Goal: Task Accomplishment & Management: Complete application form

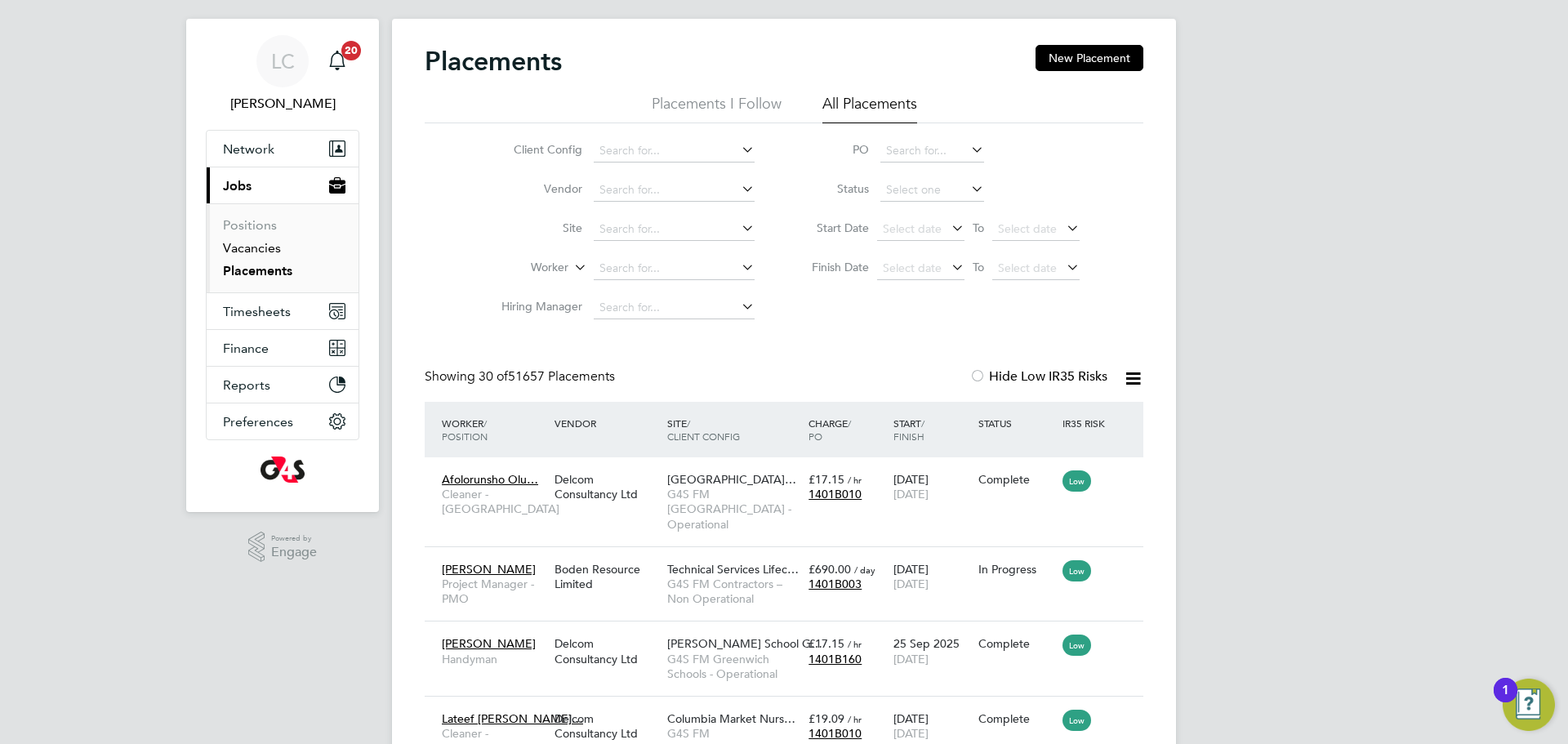
click at [258, 237] on ul "Positions Vacancies Placements" at bounding box center [282, 248] width 152 height 89
click at [266, 251] on link "Vacancies" at bounding box center [252, 248] width 58 height 16
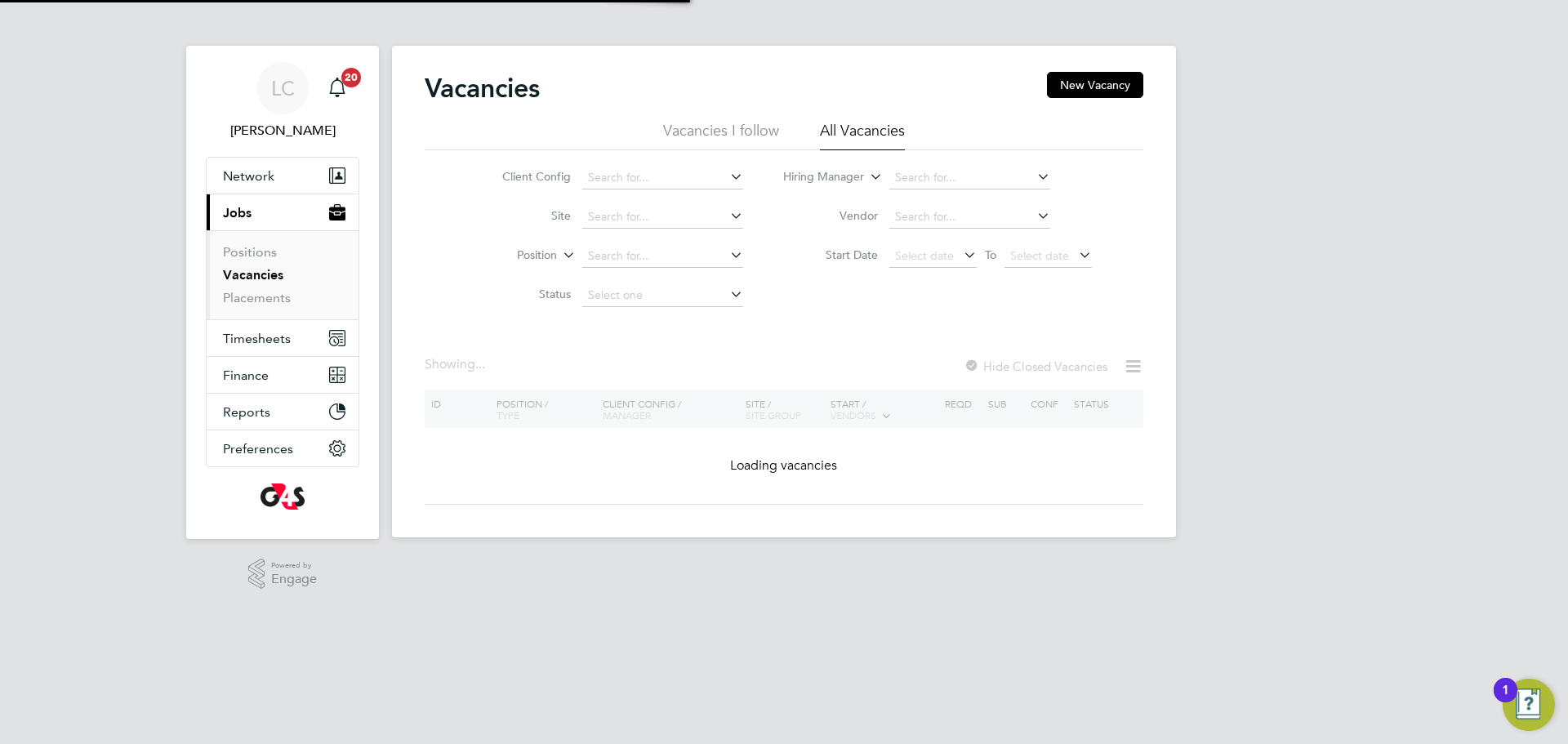
drag, startPoint x: 1093, startPoint y: 84, endPoint x: 973, endPoint y: 130, distance: 128.5
click at [1090, 84] on button "New Vacancy" at bounding box center [1095, 85] width 96 height 26
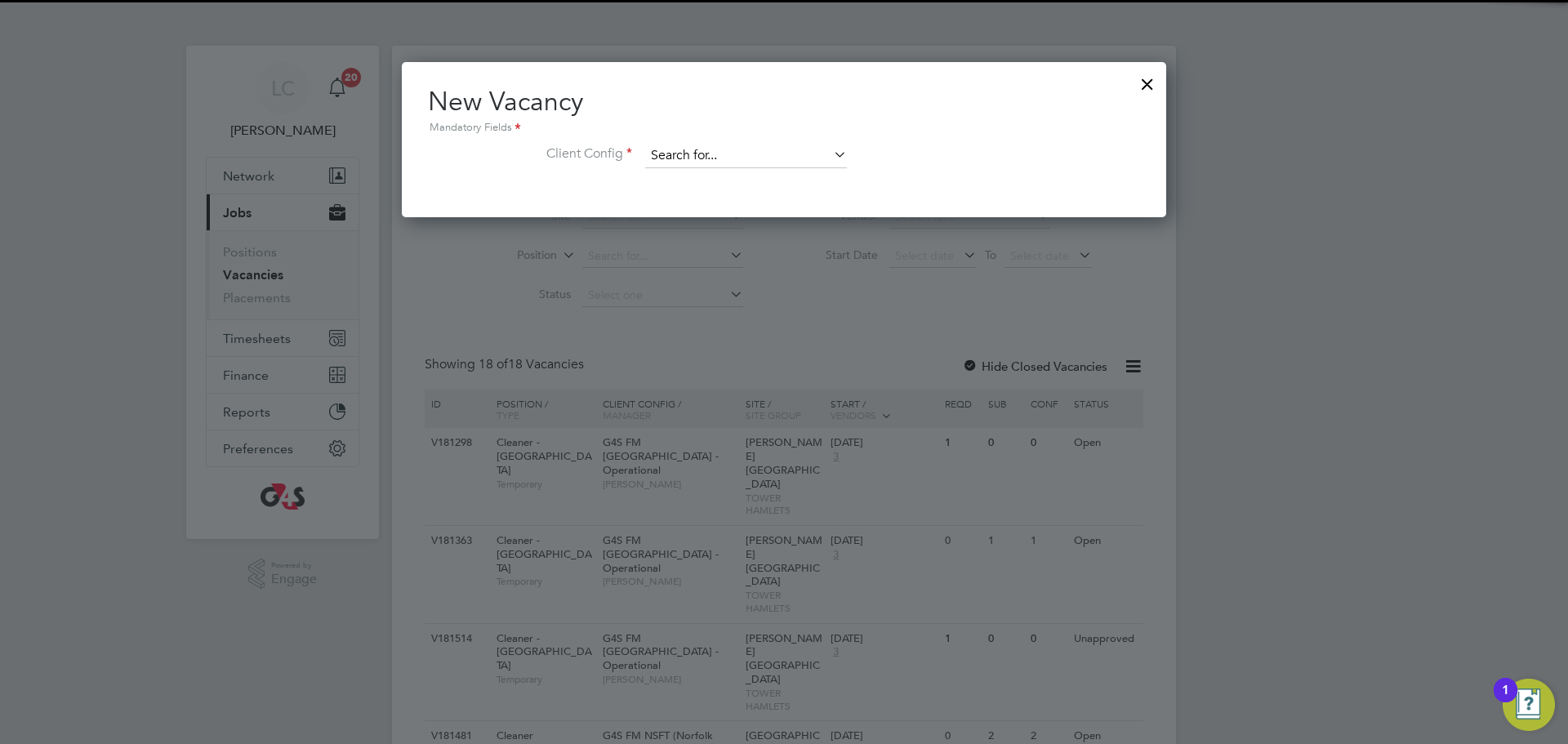
click at [699, 149] on input at bounding box center [746, 156] width 202 height 25
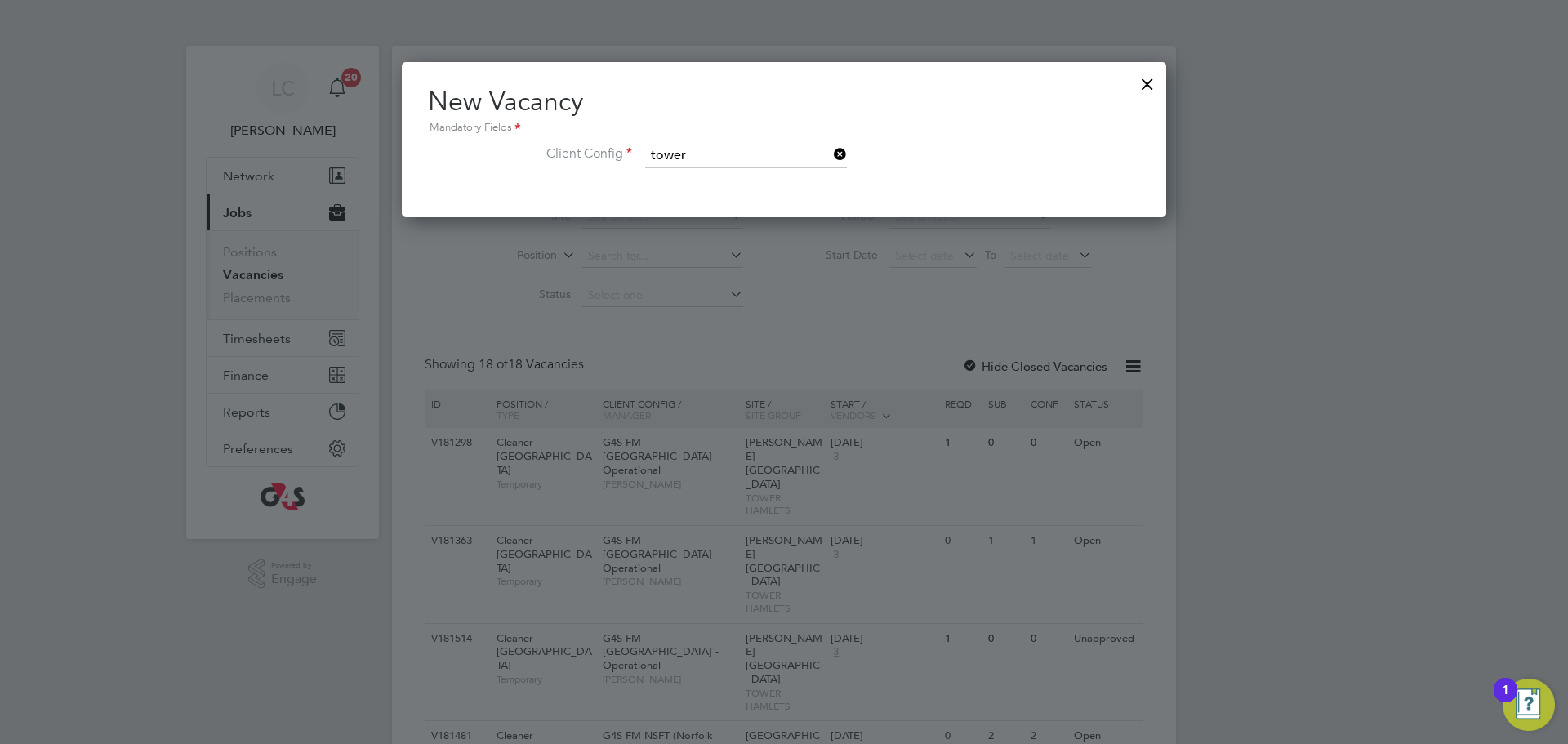
click at [799, 198] on li "G4S FM [GEOGRAPHIC_DATA] - Operational" at bounding box center [756, 201] width 225 height 22
type input "G4S FM [GEOGRAPHIC_DATA] - Operational"
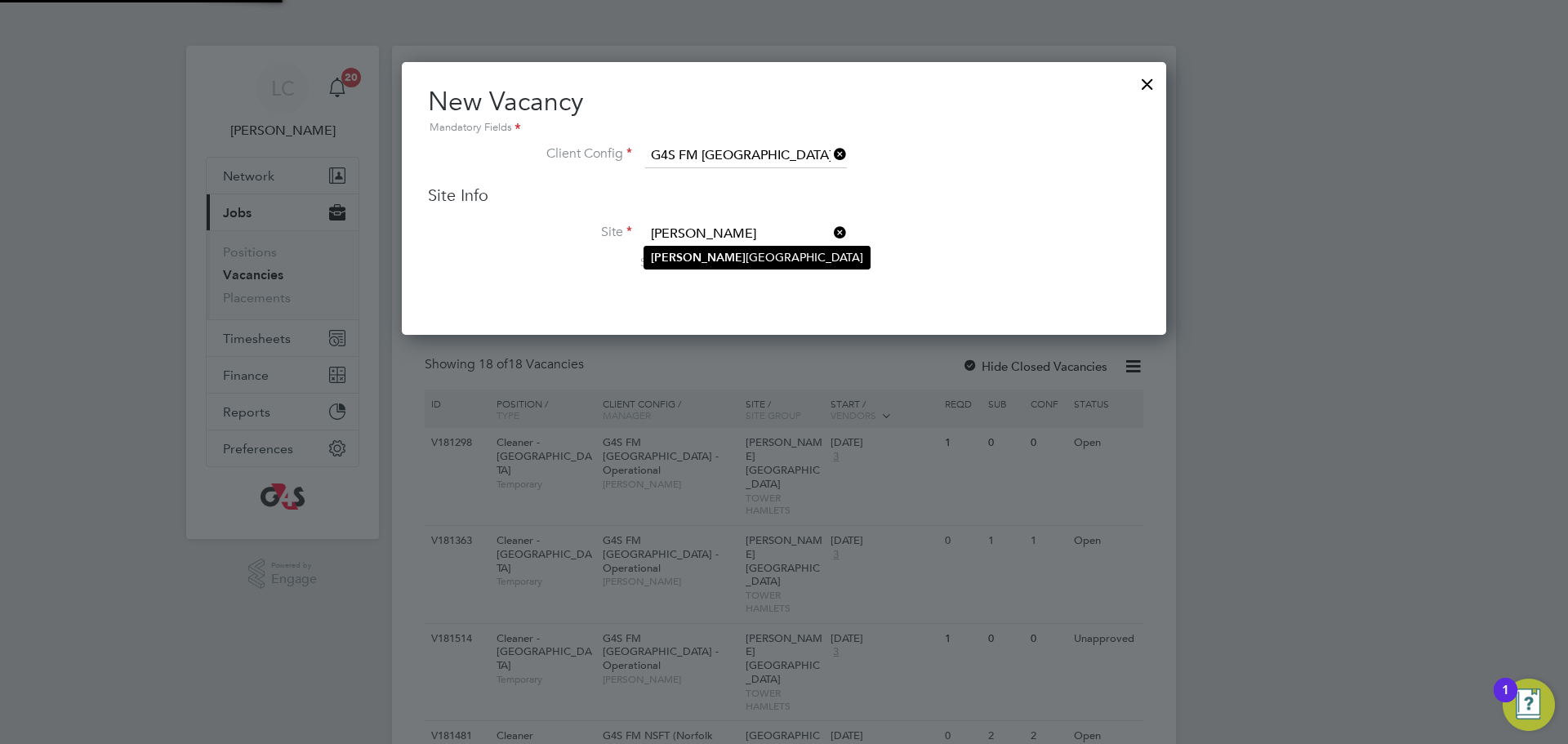
click at [715, 263] on li "[PERSON_NAME][GEOGRAPHIC_DATA]" at bounding box center [756, 257] width 225 height 22
type input "[PERSON_NAME][GEOGRAPHIC_DATA]"
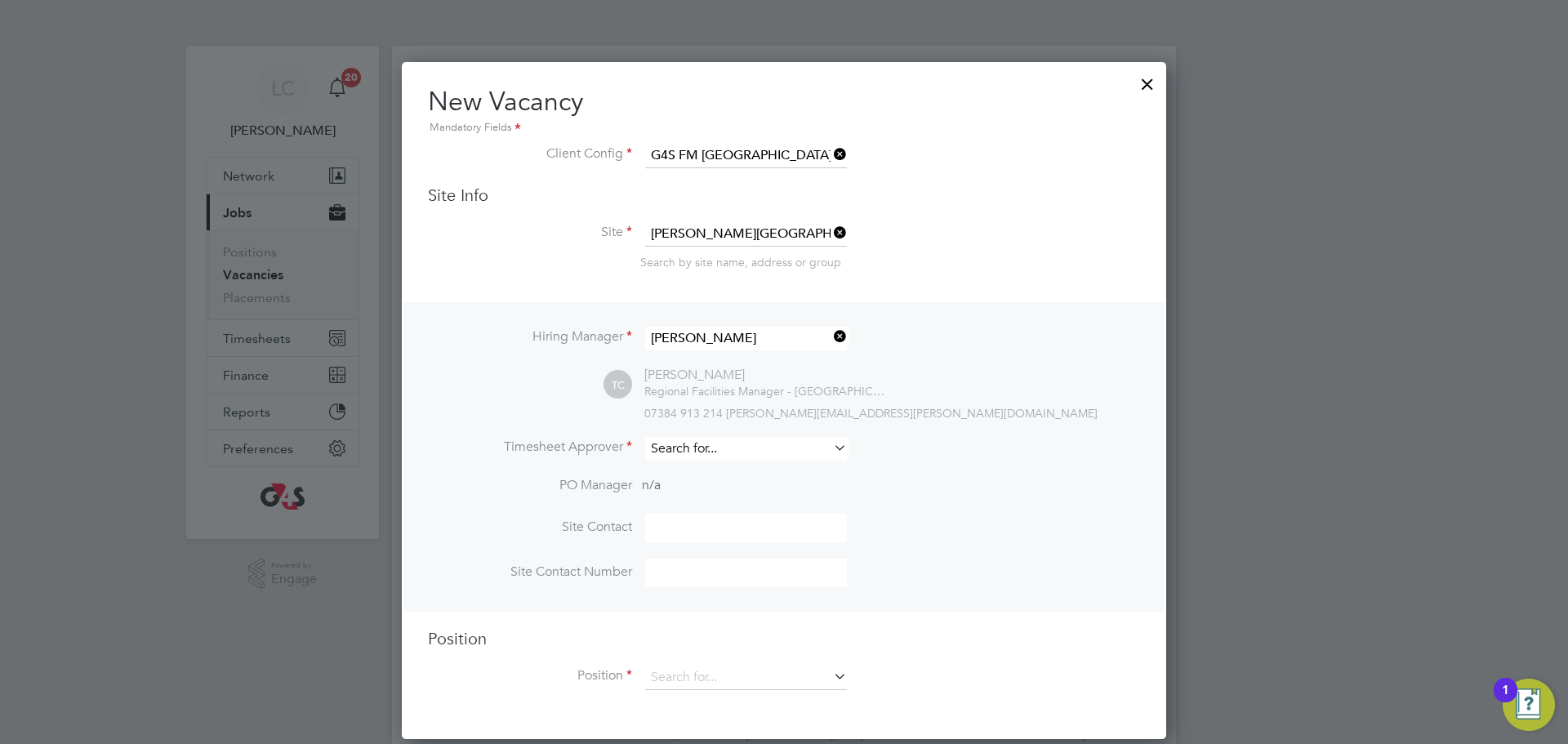
click at [733, 451] on input at bounding box center [746, 448] width 202 height 24
drag, startPoint x: 781, startPoint y: 472, endPoint x: 772, endPoint y: 463, distance: 12.7
click at [779, 472] on li "[PERSON_NAME]" at bounding box center [746, 472] width 203 height 22
type input "[PERSON_NAME]"
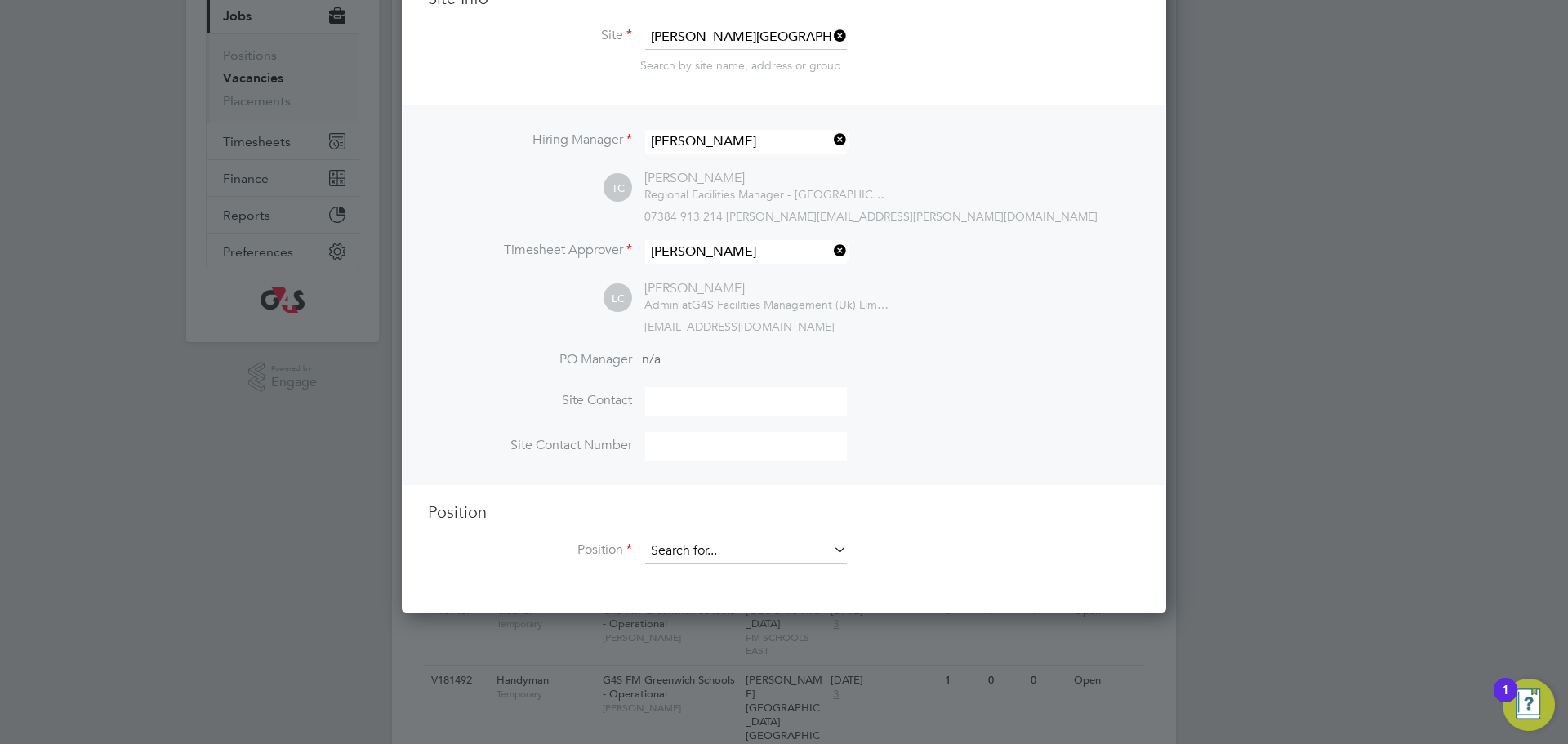
click at [720, 549] on input at bounding box center [746, 551] width 202 height 25
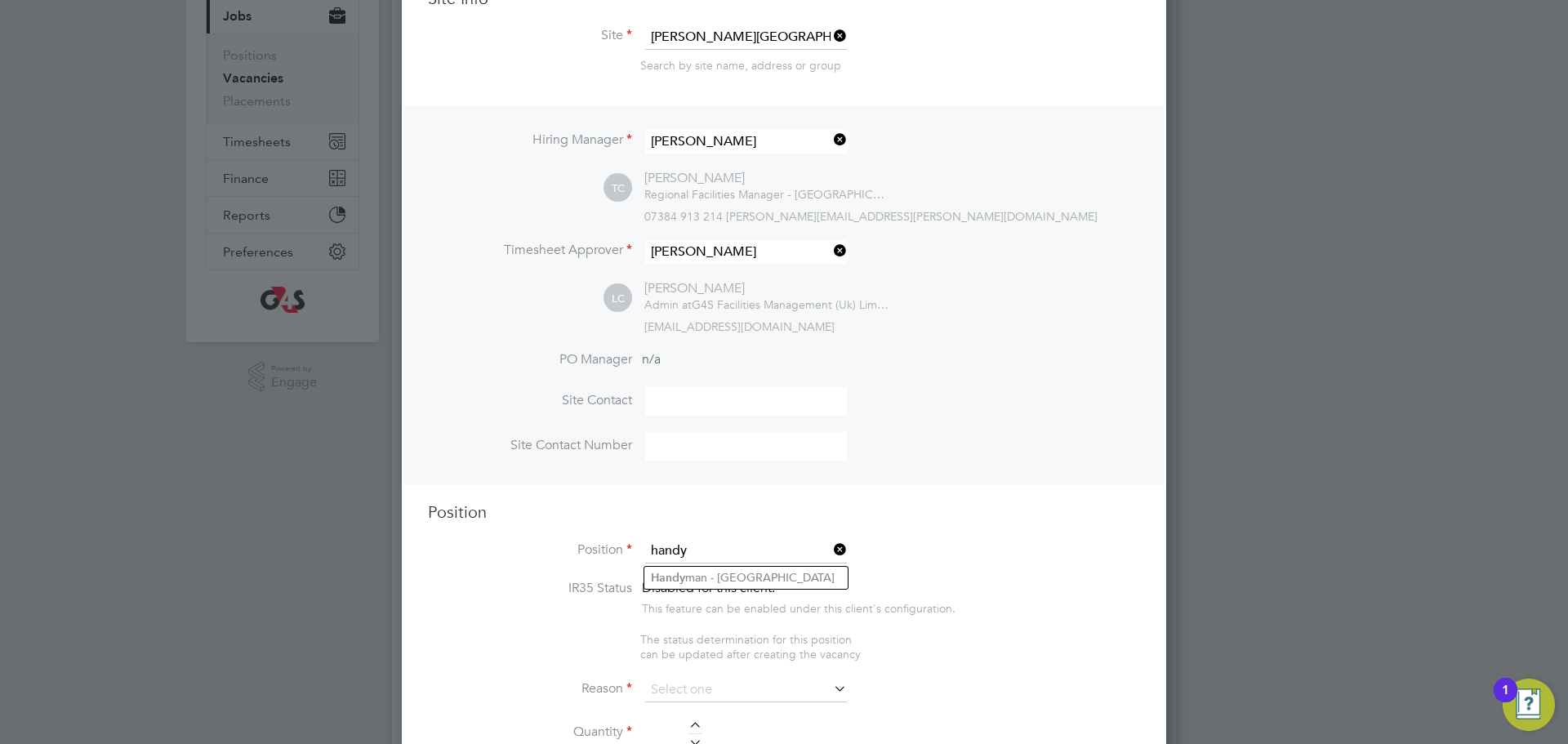
click at [770, 563] on input "handy" at bounding box center [746, 551] width 202 height 25
click at [770, 577] on li "Handy man - Tower Hamlets" at bounding box center [746, 577] width 203 height 22
type input "Handyman - [GEOGRAPHIC_DATA]"
type textarea "TBC"
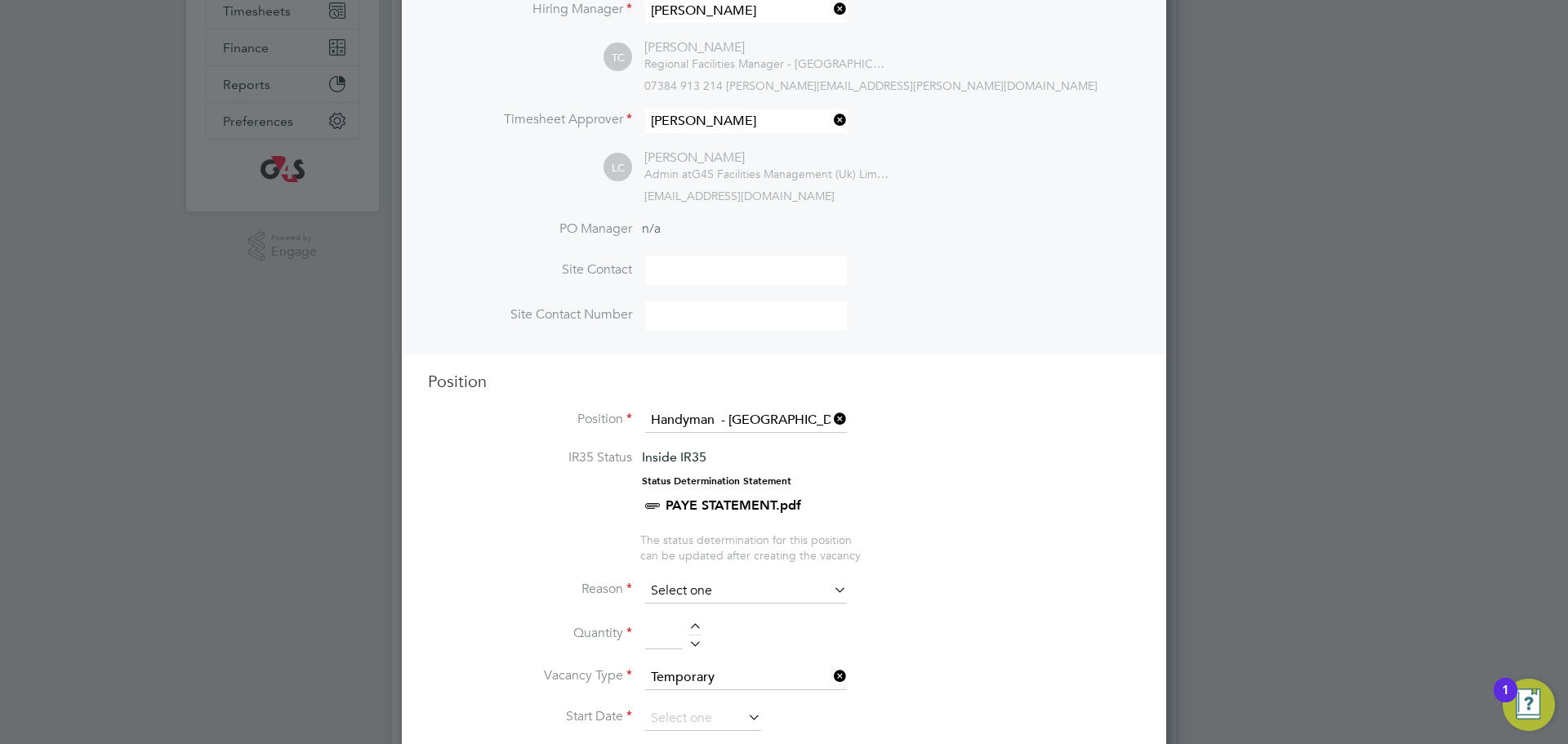
scroll to position [337, 0]
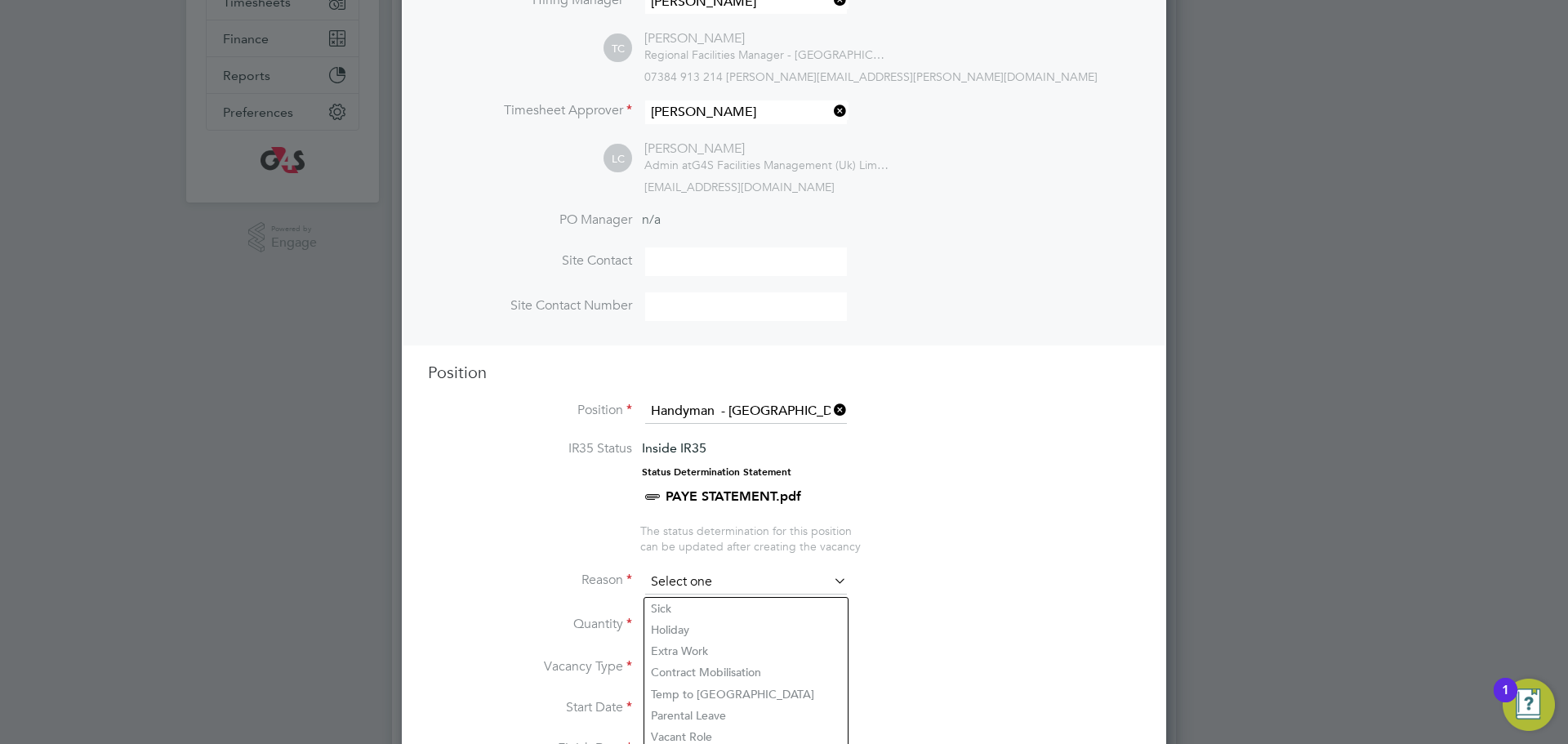
click at [702, 587] on input at bounding box center [746, 582] width 202 height 25
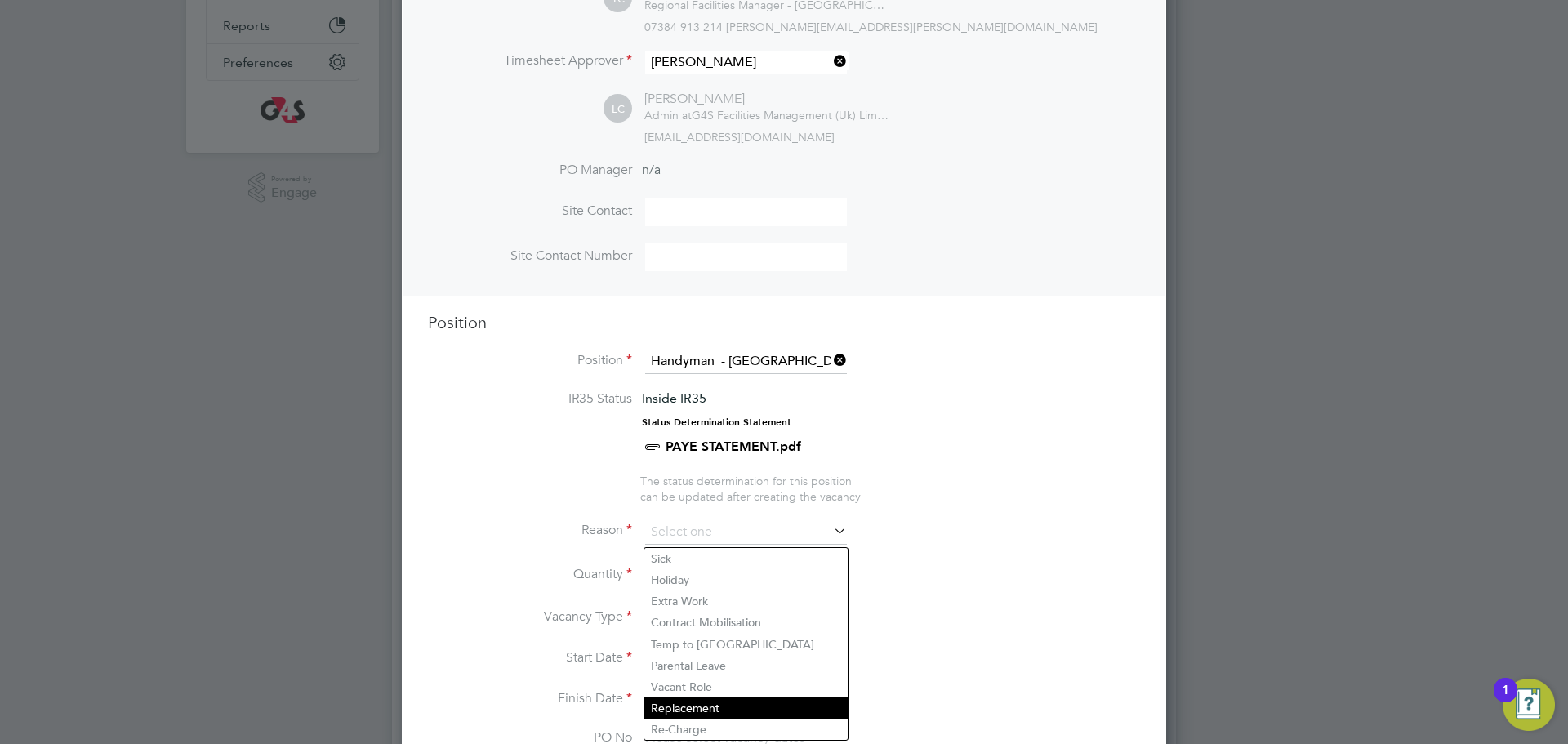
scroll to position [395, 0]
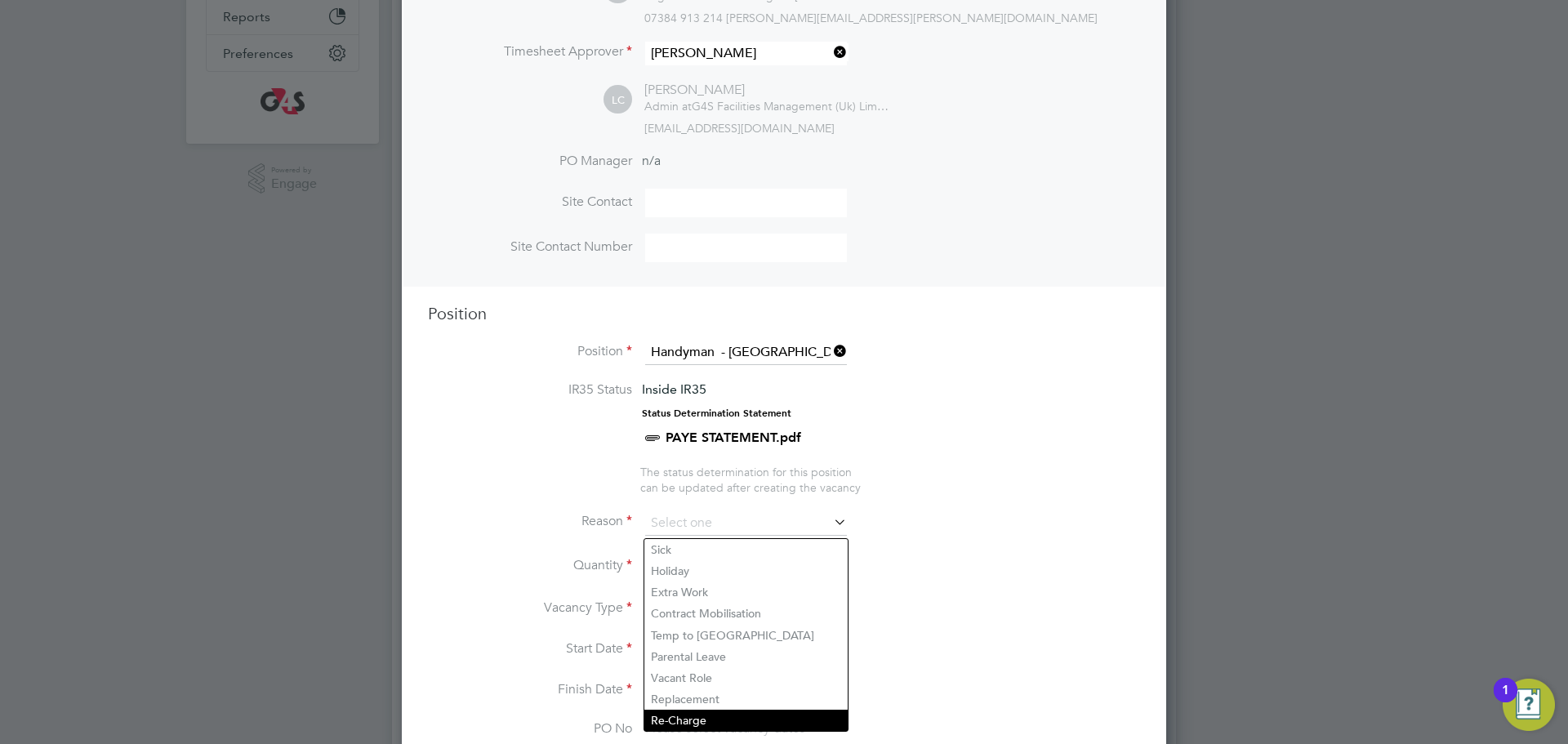
click at [711, 723] on li "Re-Charge" at bounding box center [746, 720] width 203 height 21
type input "Re-Charge"
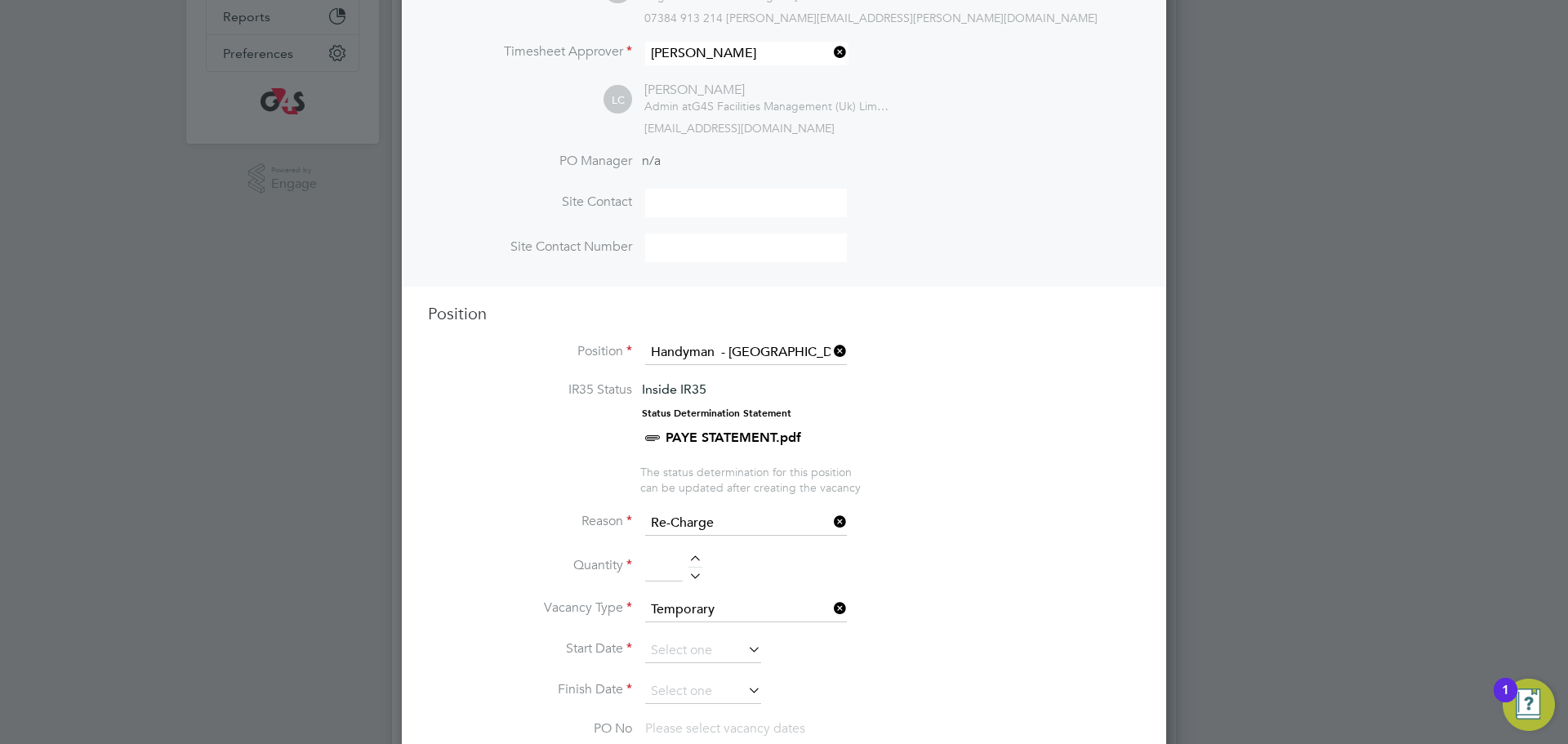
click at [690, 567] on div at bounding box center [695, 561] width 14 height 11
type input "1"
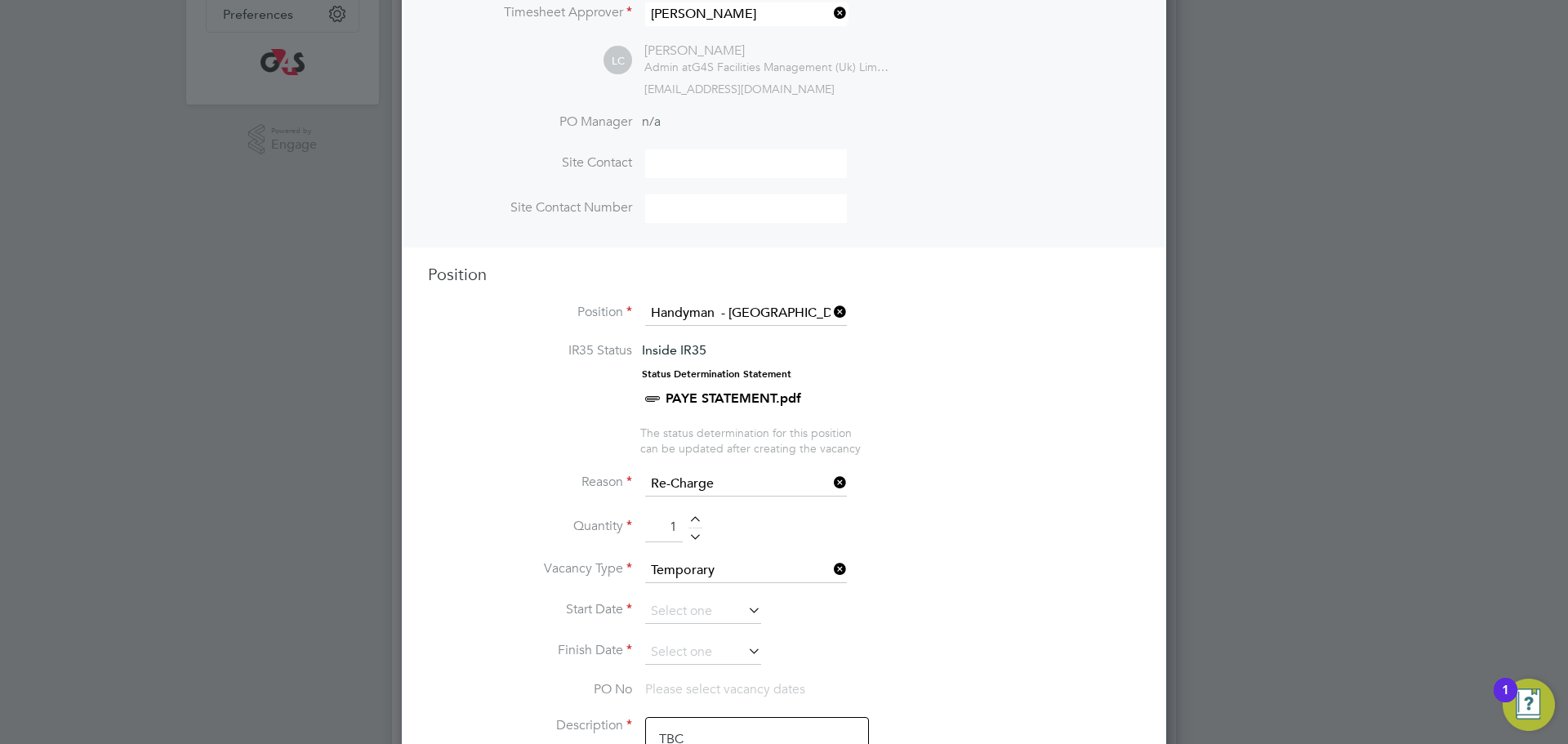
scroll to position [439, 0]
click at [686, 625] on li "Start Date" at bounding box center [784, 614] width 712 height 41
click at [685, 610] on input at bounding box center [703, 606] width 116 height 25
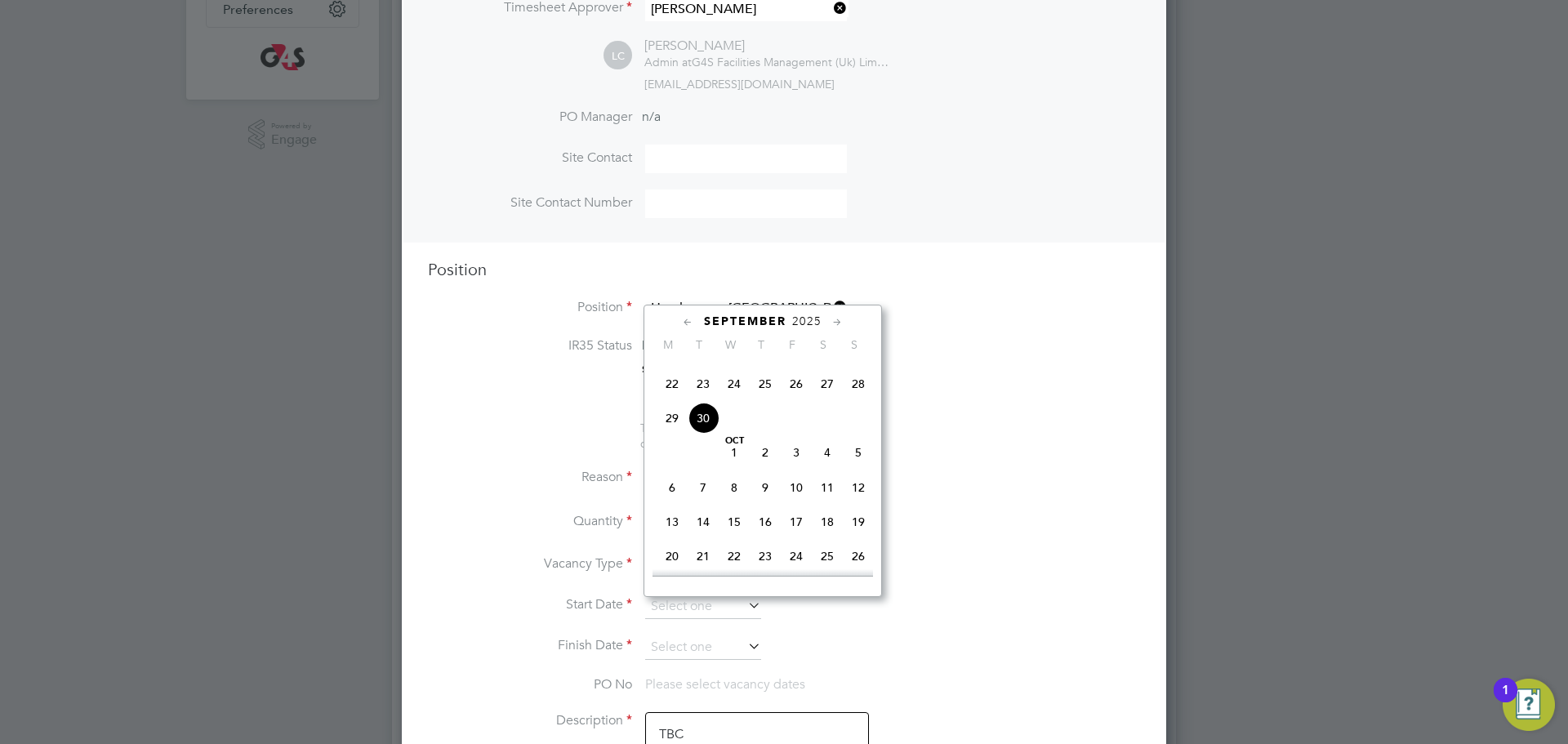
click at [729, 437] on div "[DATE] 2 3 4 5 6 7 8 9 10 11 12 13 14 15 16 17 18 19 20 21 22 23 24 25 26 27 28…" at bounding box center [772, 351] width 241 height 173
drag, startPoint x: 737, startPoint y: 476, endPoint x: 744, endPoint y: 492, distance: 17.5
click at [737, 445] on span "Oct" at bounding box center [734, 440] width 31 height 8
type input "[DATE]"
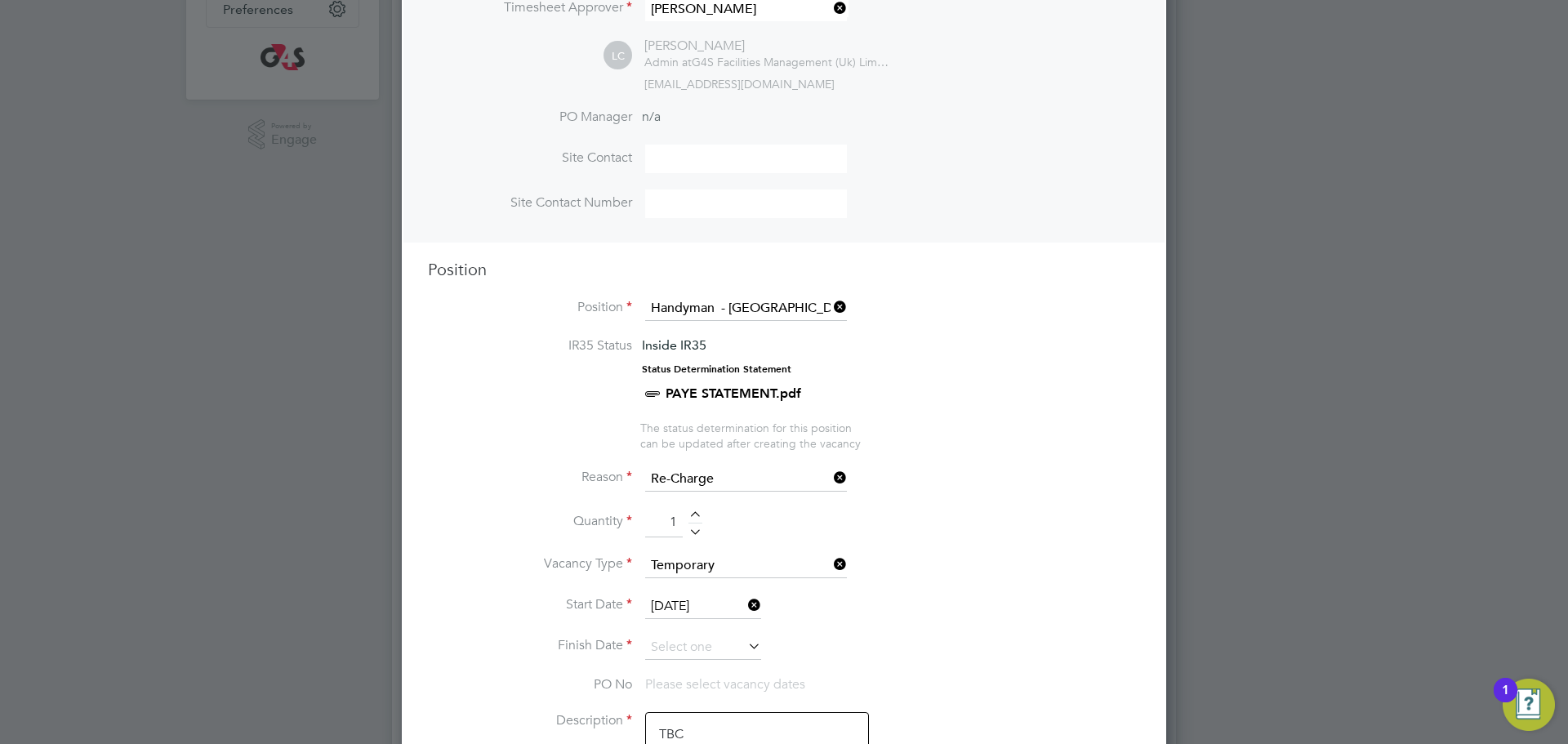
click at [705, 653] on input at bounding box center [703, 648] width 116 height 25
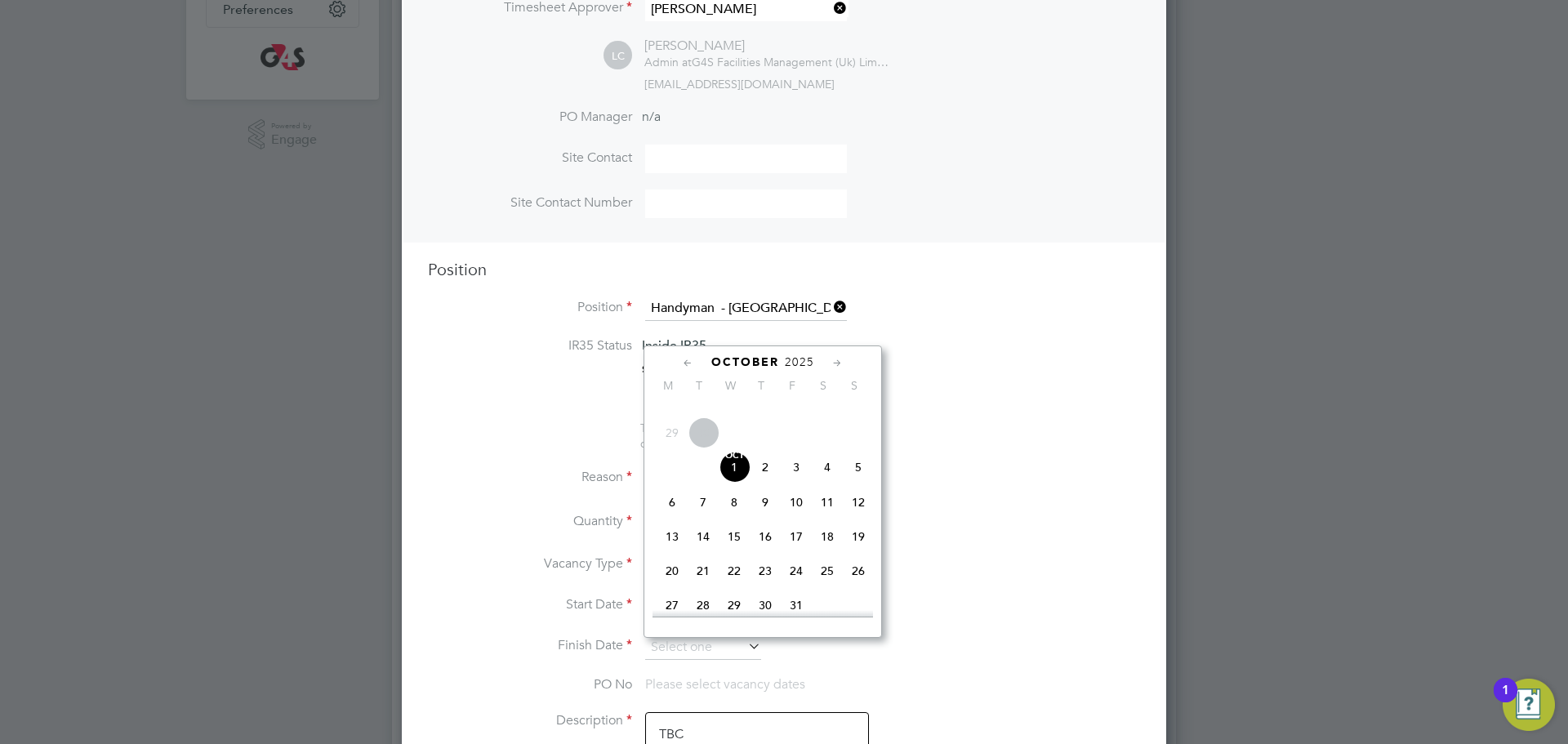
click at [740, 483] on span "[DATE]" at bounding box center [734, 466] width 31 height 31
type input "[DATE]"
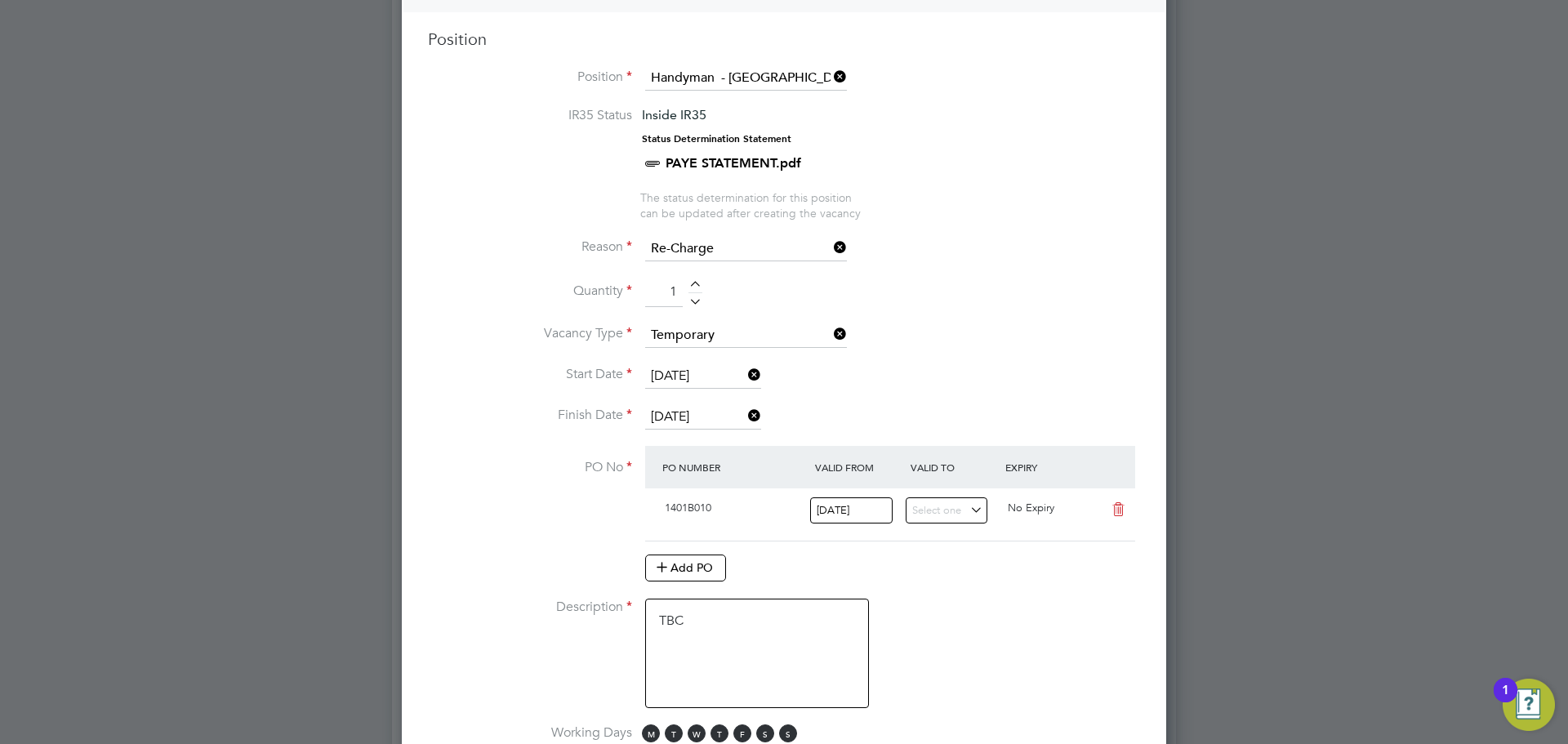
scroll to position [681, 0]
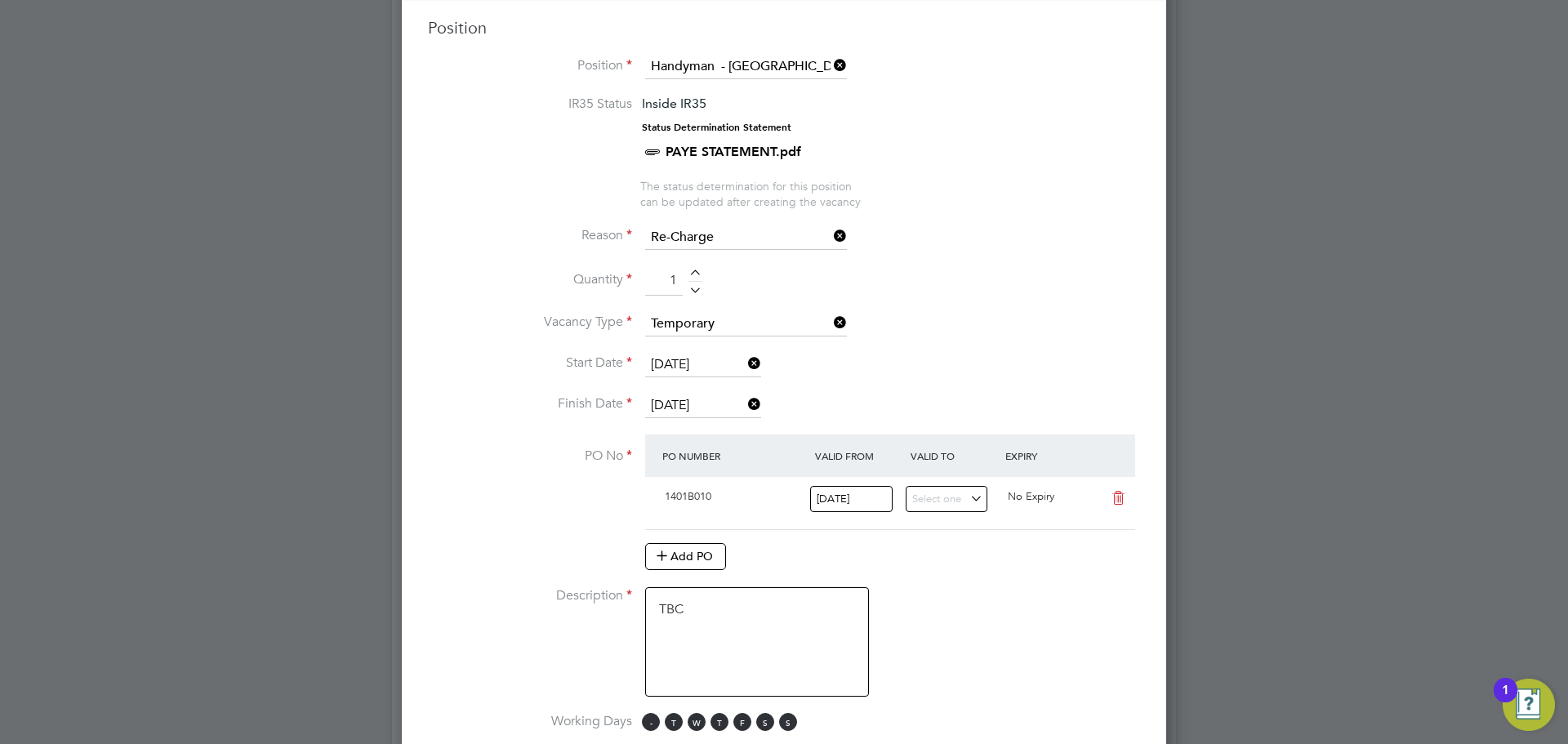
click at [651, 731] on span "M" at bounding box center [650, 721] width 18 height 18
click at [672, 720] on span "T" at bounding box center [673, 721] width 18 height 18
click at [723, 720] on span "T" at bounding box center [720, 721] width 18 height 18
drag, startPoint x: 741, startPoint y: 720, endPoint x: 777, endPoint y: 728, distance: 36.9
click at [754, 723] on span "M T W T F S S" at bounding box center [721, 721] width 160 height 18
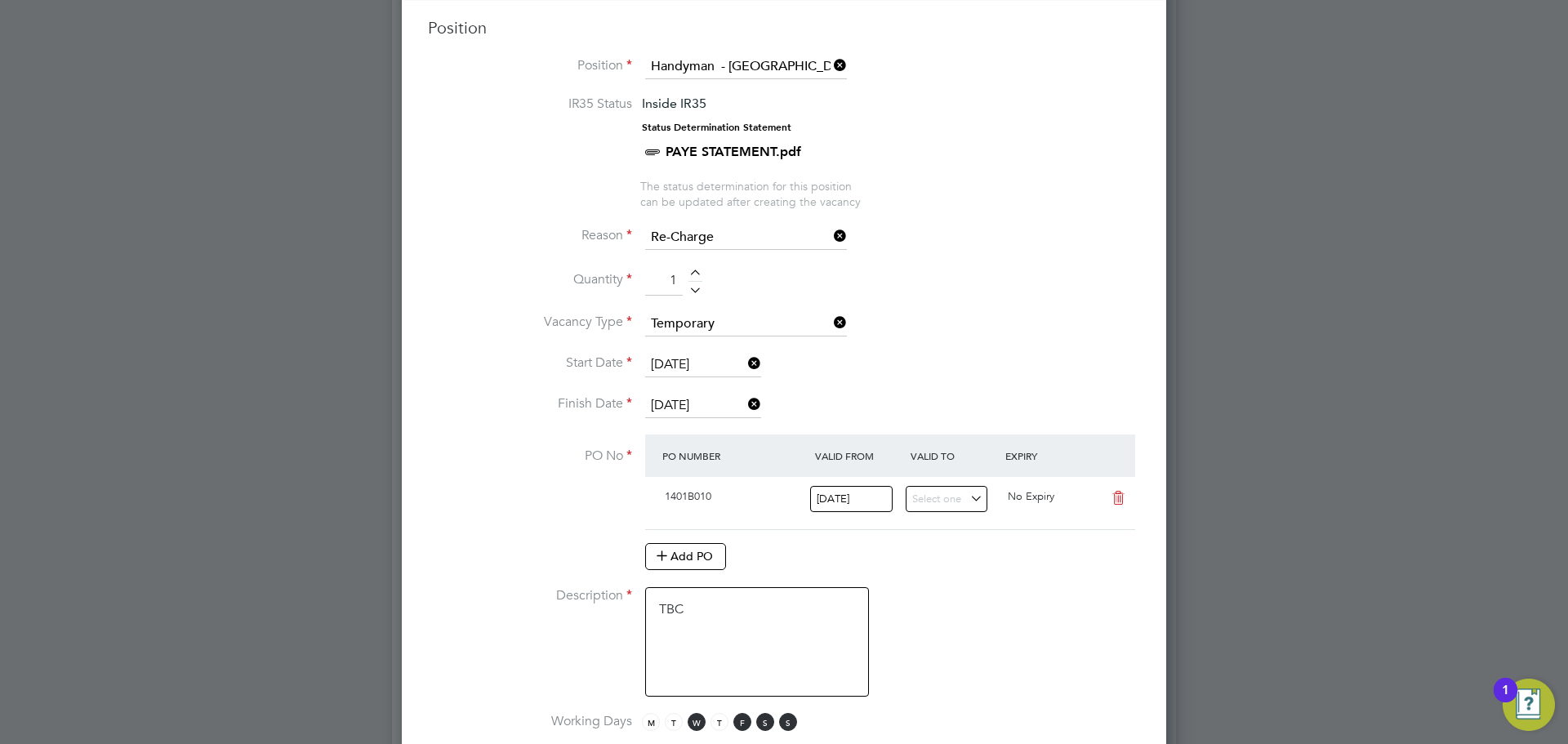
click at [778, 728] on span "M T W T F S S" at bounding box center [721, 721] width 160 height 18
drag, startPoint x: 742, startPoint y: 729, endPoint x: 758, endPoint y: 729, distance: 16.0
click at [744, 729] on span "F" at bounding box center [742, 721] width 18 height 18
click at [764, 728] on span "S" at bounding box center [765, 721] width 18 height 18
click at [783, 723] on span "S" at bounding box center [788, 721] width 18 height 18
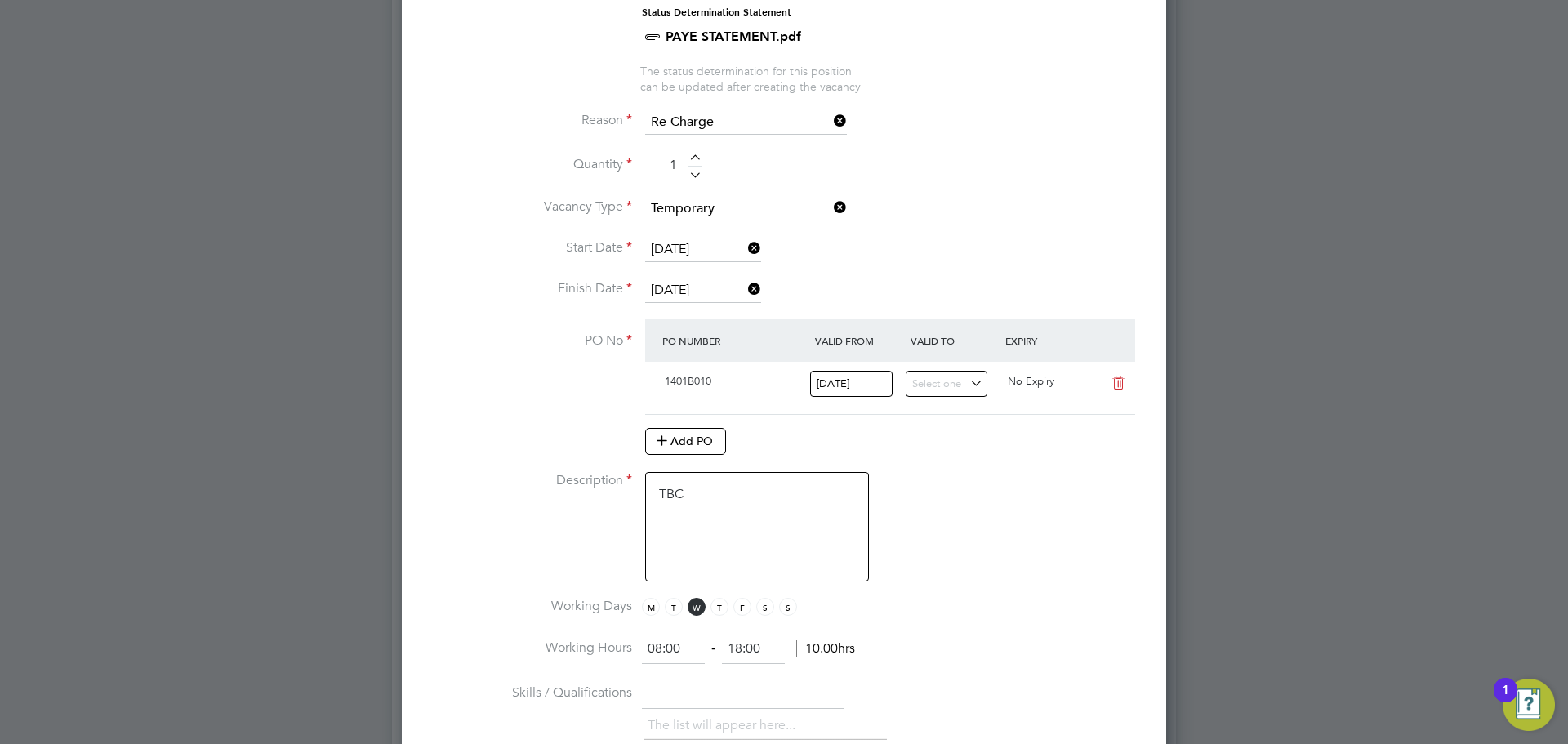
scroll to position [806, 0]
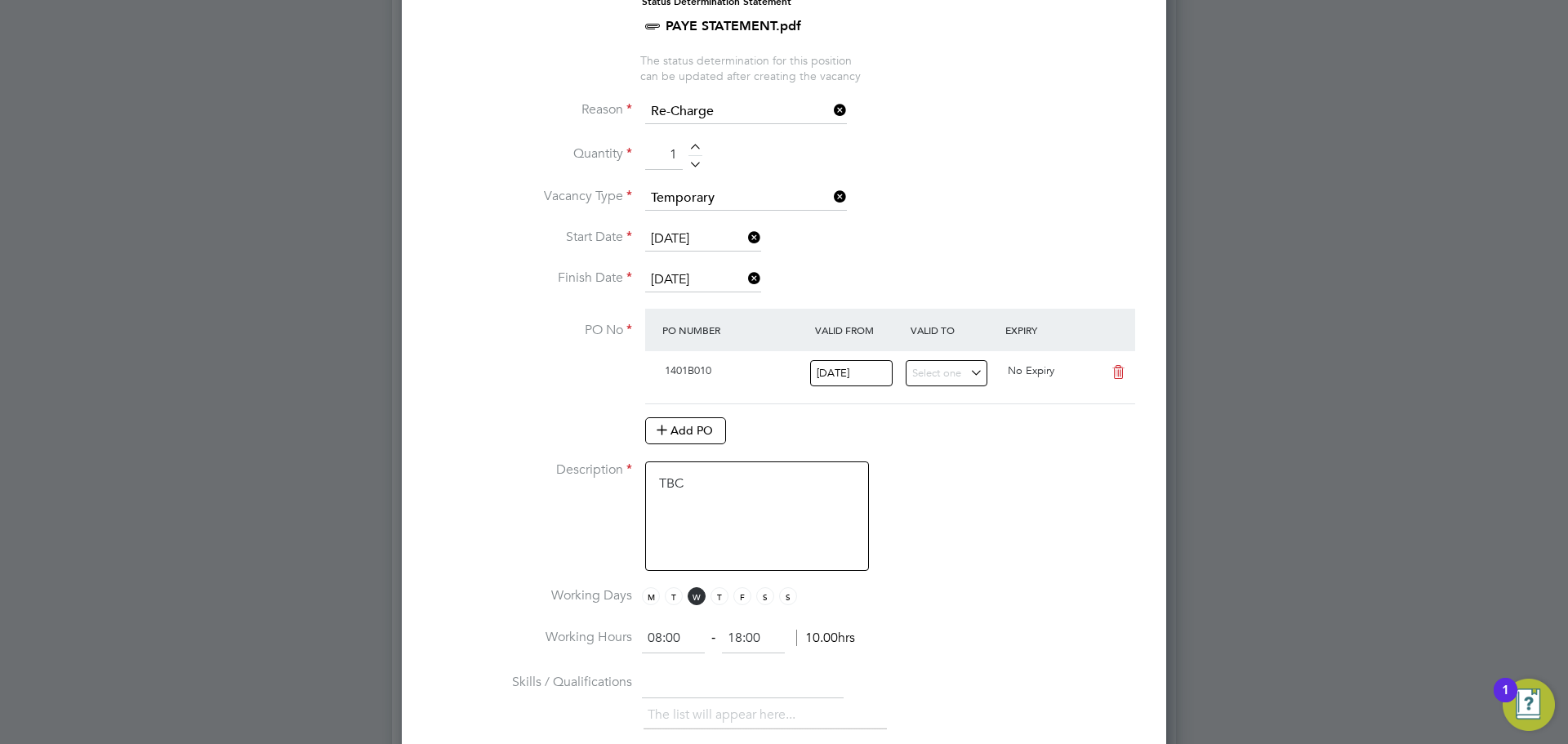
drag, startPoint x: 675, startPoint y: 642, endPoint x: 646, endPoint y: 643, distance: 29.0
click at [646, 643] on input "08:00" at bounding box center [673, 639] width 63 height 30
type input "09:00"
drag, startPoint x: 764, startPoint y: 632, endPoint x: 720, endPoint y: 628, distance: 44.2
click at [720, 627] on div "09:00 ‐ 18:00 9.00hrs" at bounding box center [744, 639] width 206 height 30
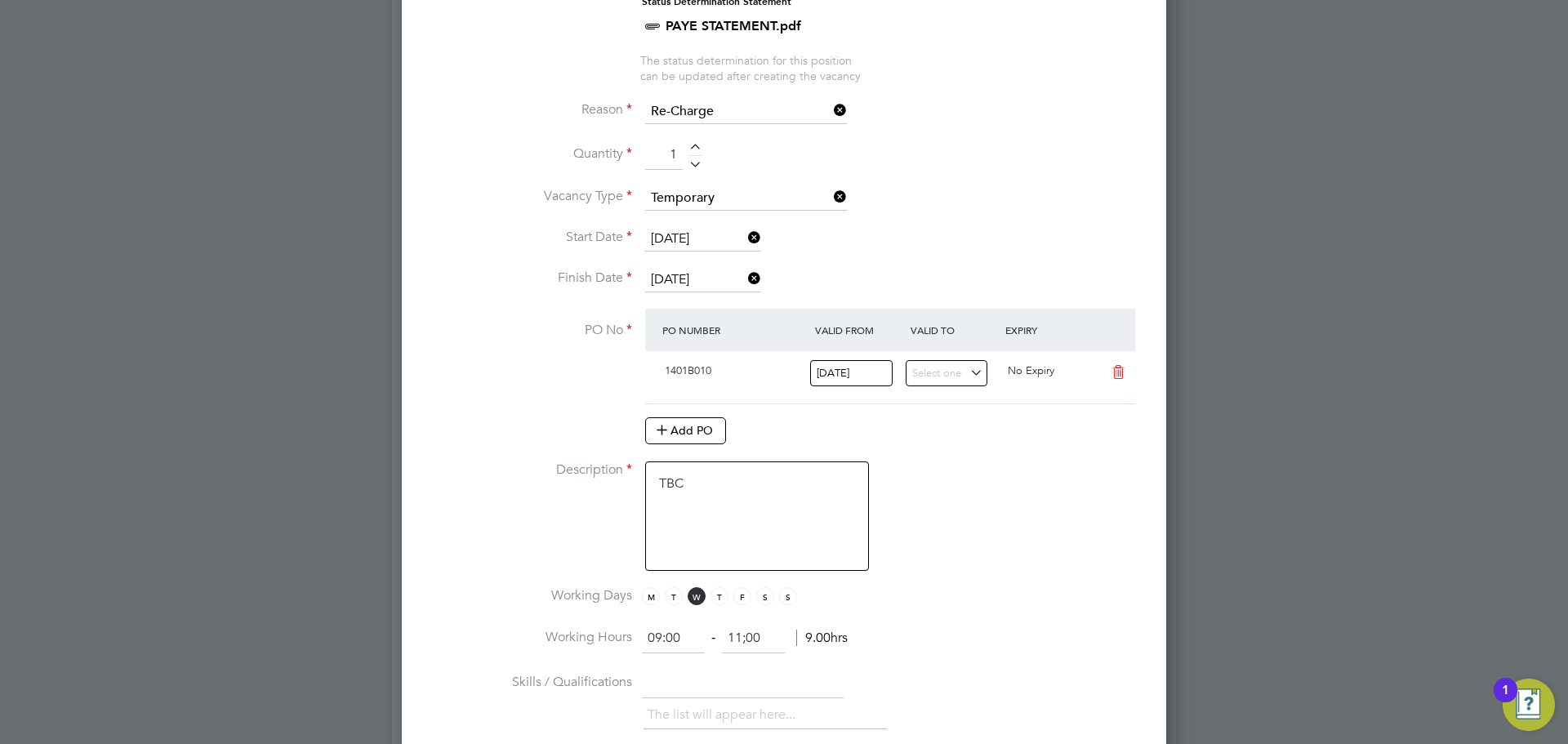
type input "11:00"
drag, startPoint x: 1031, startPoint y: 492, endPoint x: 1017, endPoint y: 484, distance: 16.1
click at [1030, 492] on li "Description TBC" at bounding box center [784, 523] width 712 height 125
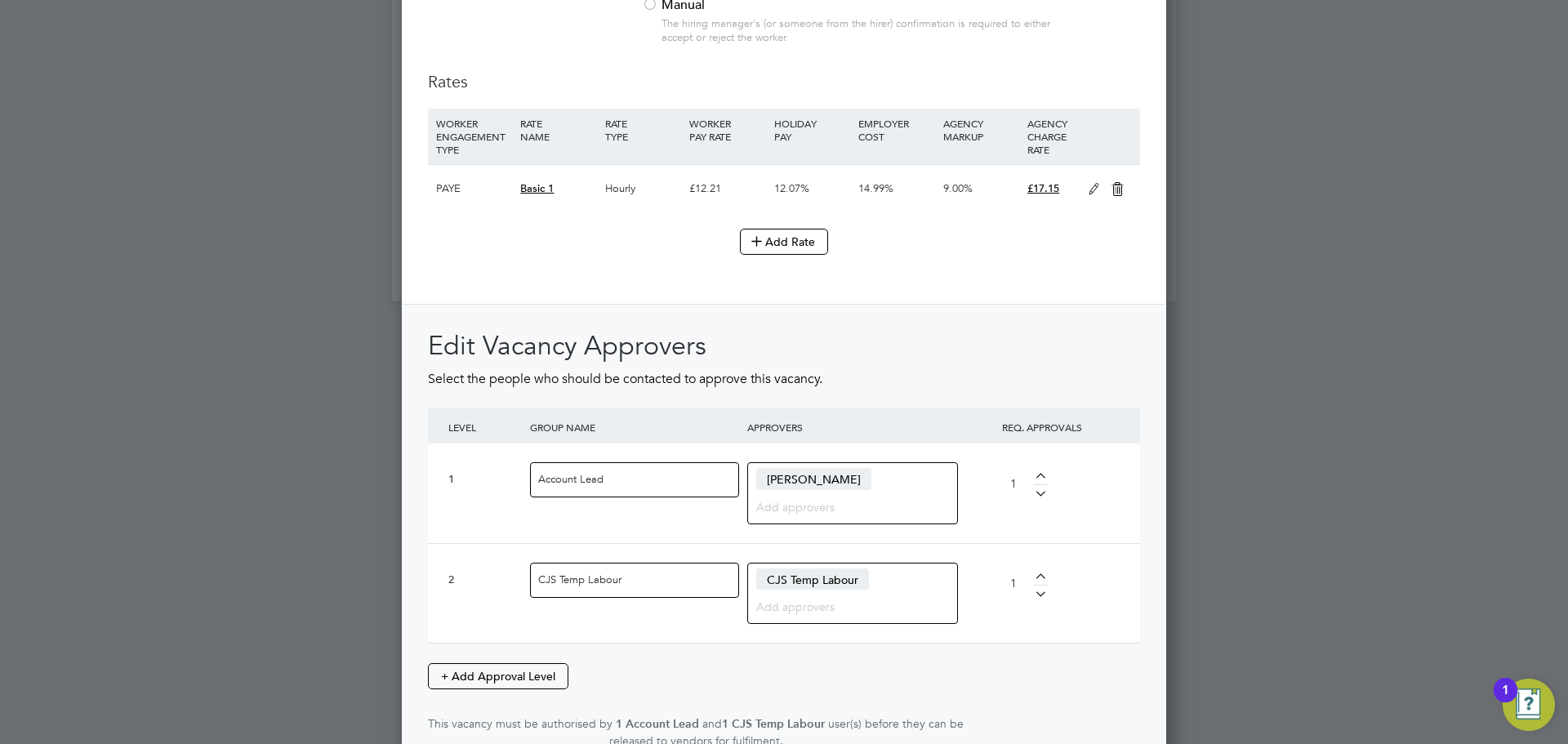
scroll to position [1980, 0]
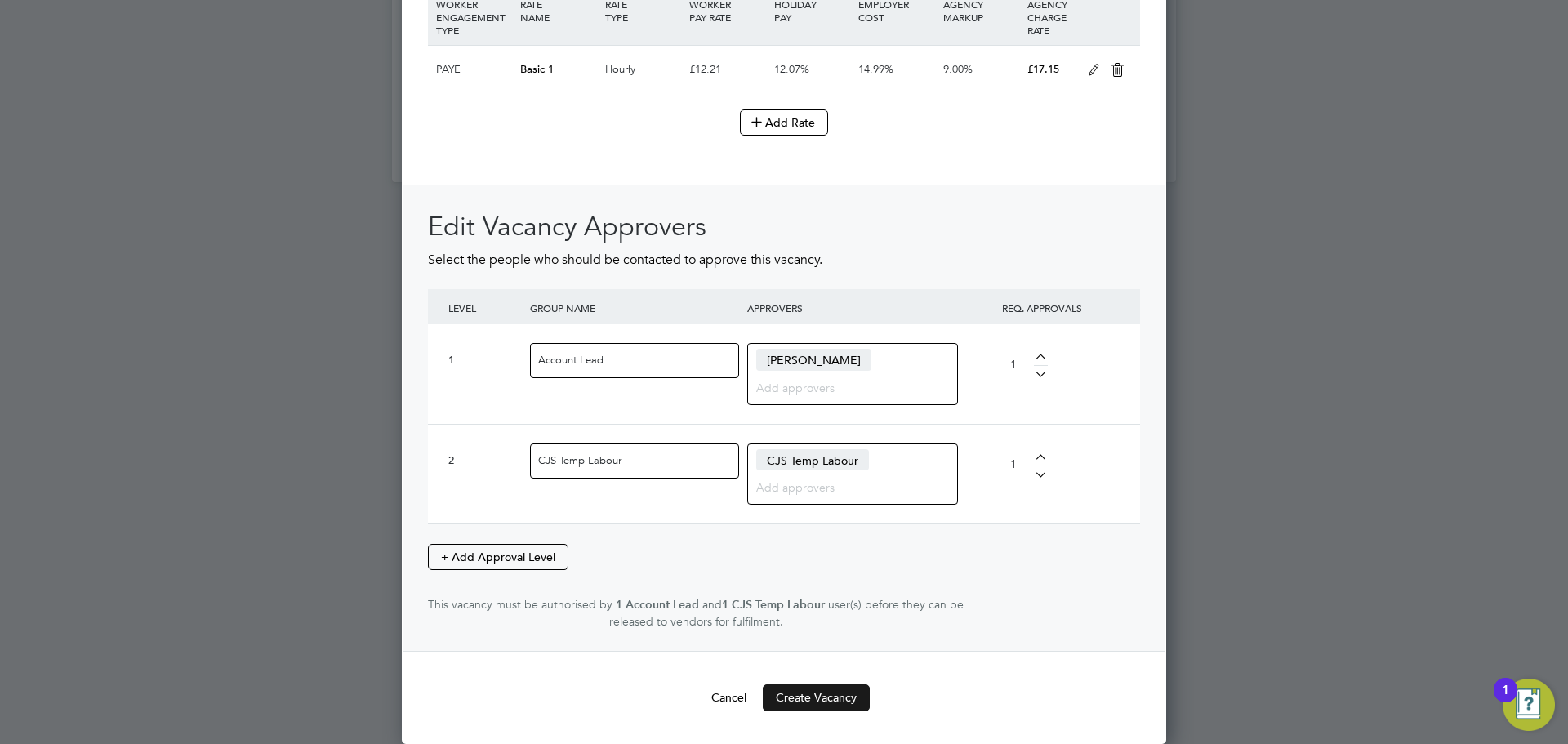
click at [808, 691] on button "Create Vacancy" at bounding box center [816, 698] width 107 height 26
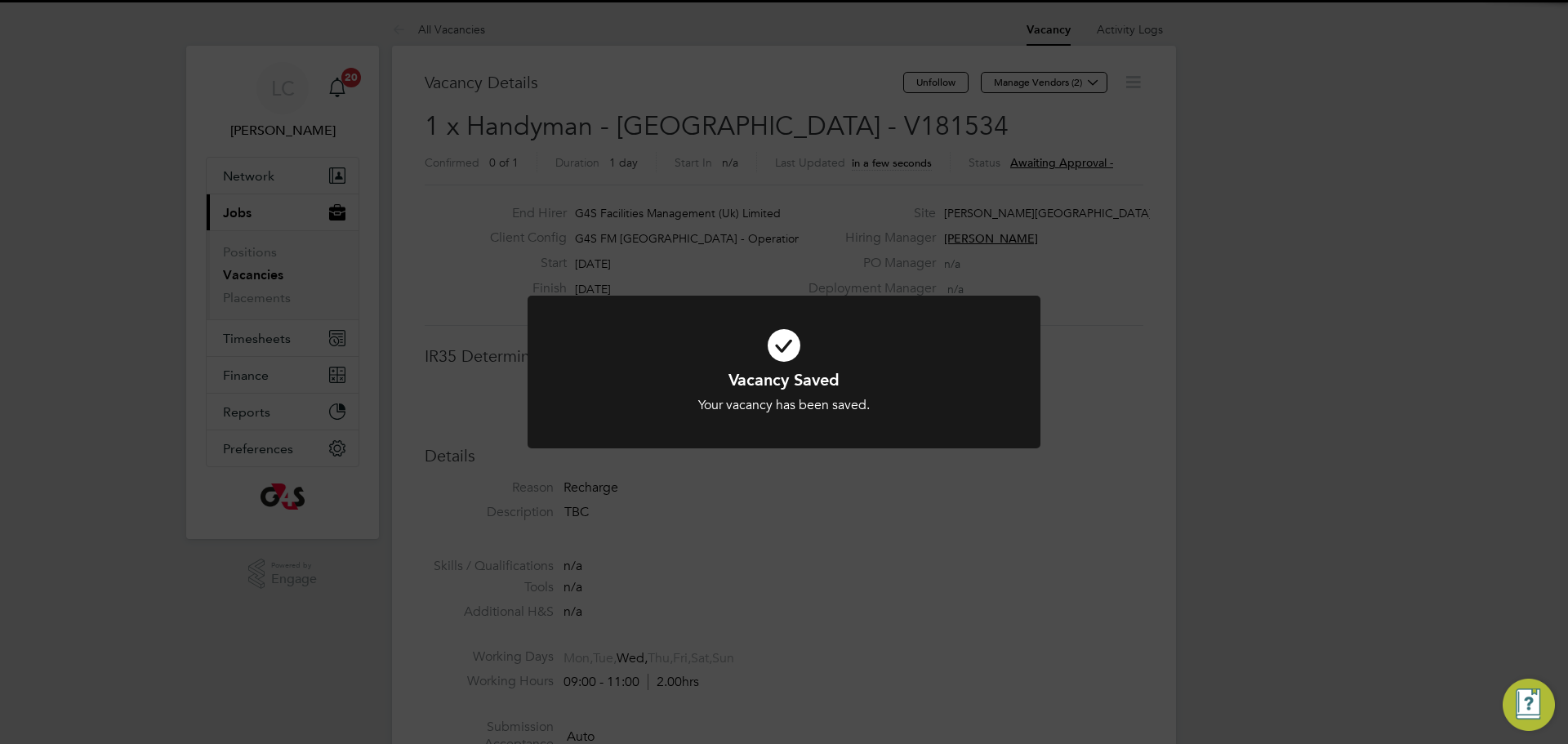
scroll to position [26, 323]
click at [897, 234] on div "Vacancy Saved Your vacancy has been saved. Cancel Okay" at bounding box center [784, 372] width 1568 height 744
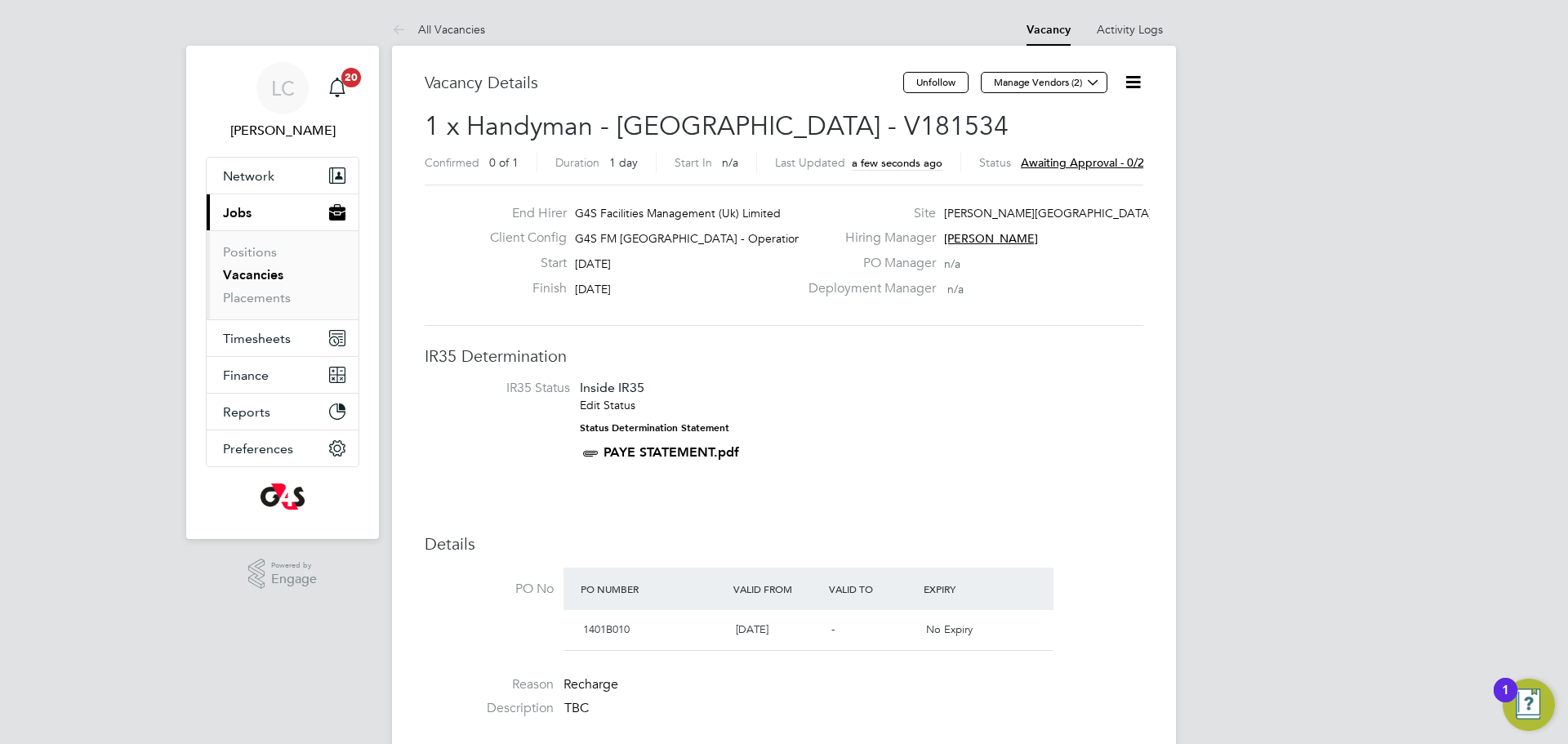
drag, startPoint x: 806, startPoint y: 114, endPoint x: 936, endPoint y: 113, distance: 130.0
click at [936, 110] on h2 "1 x Handyman - [GEOGRAPHIC_DATA] - V181534 Confirmed 0 of 1 Duration 1 day Star…" at bounding box center [784, 144] width 719 height 68
drag, startPoint x: 914, startPoint y: 116, endPoint x: 812, endPoint y: 123, distance: 102.2
click at [812, 123] on h2 "1 x Handyman - [GEOGRAPHIC_DATA] - V181534 Confirmed 0 of 1 Duration 1 day Star…" at bounding box center [784, 144] width 719 height 68
copy span "V181534"
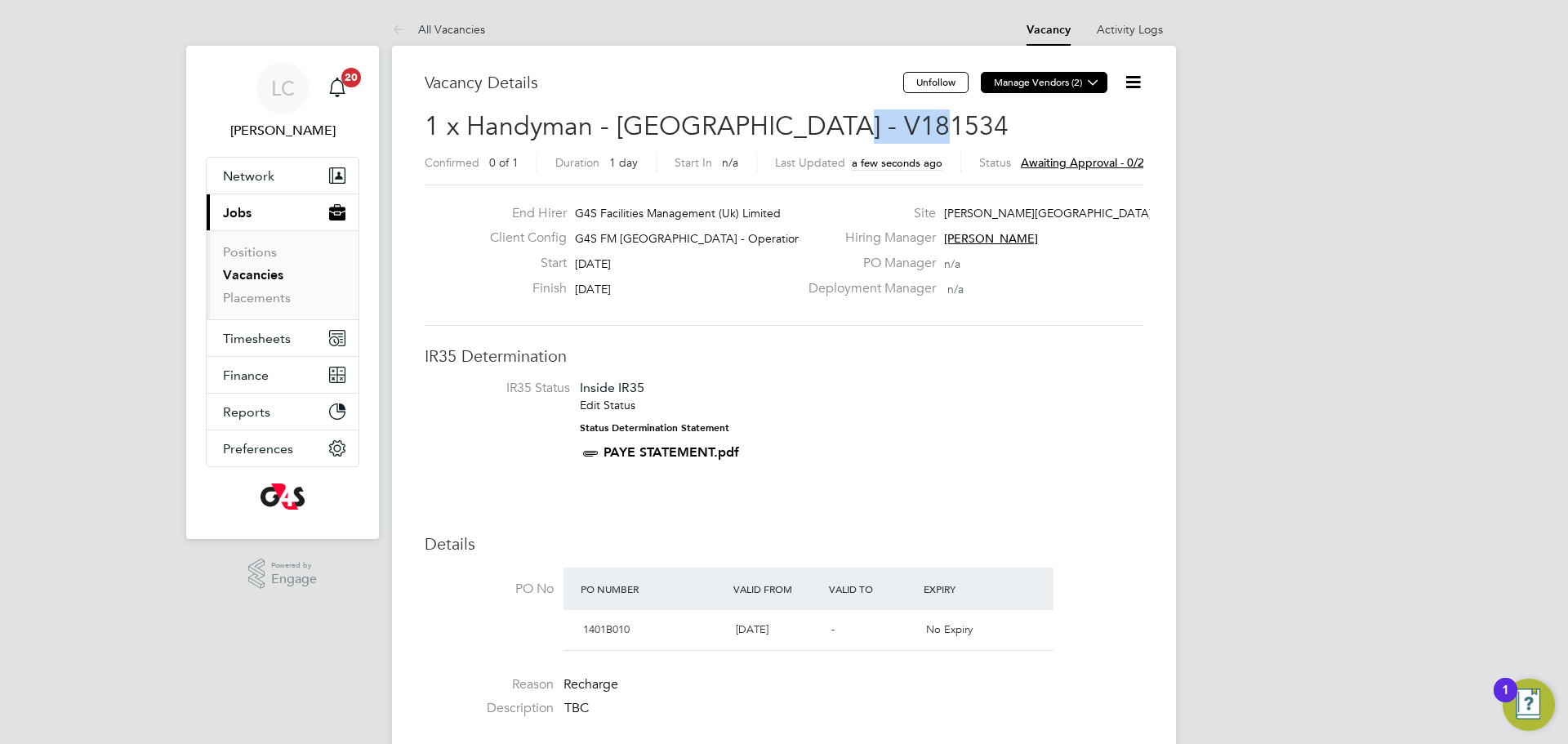
click at [1094, 89] on icon at bounding box center [1093, 82] width 12 height 12
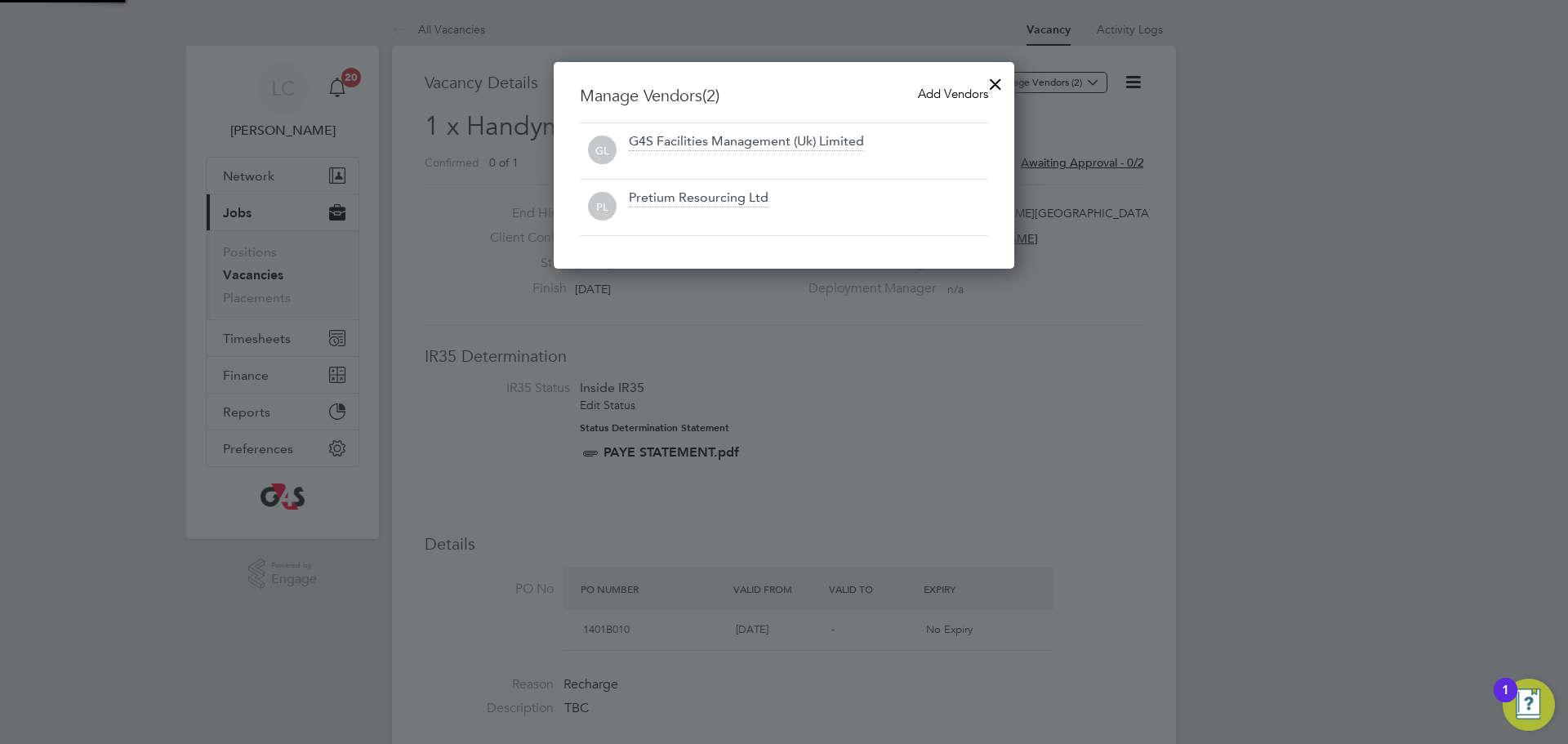
scroll to position [208, 461]
click at [950, 89] on span "Add Vendors" at bounding box center [953, 94] width 70 height 16
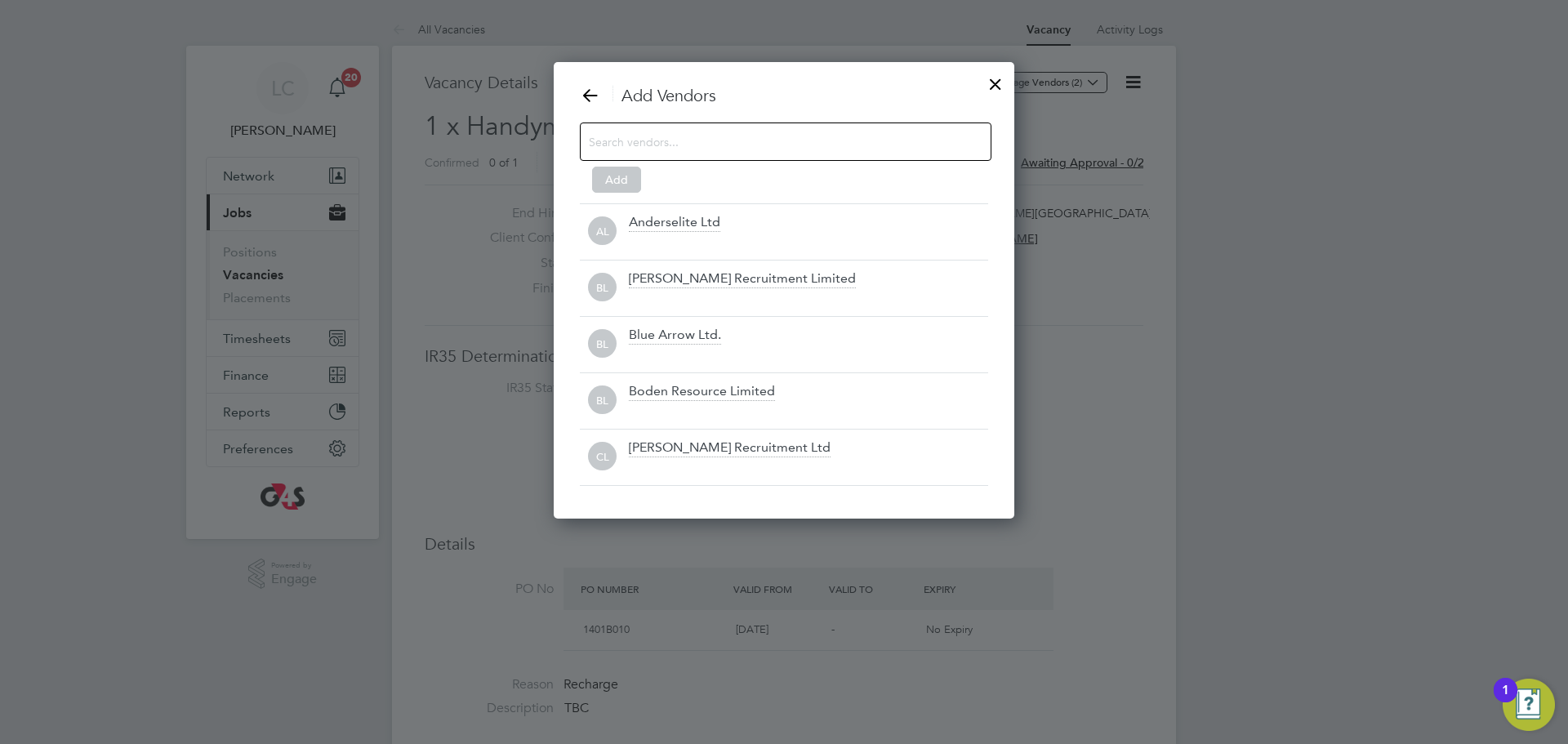
scroll to position [458, 461]
click at [669, 137] on input at bounding box center [772, 141] width 367 height 21
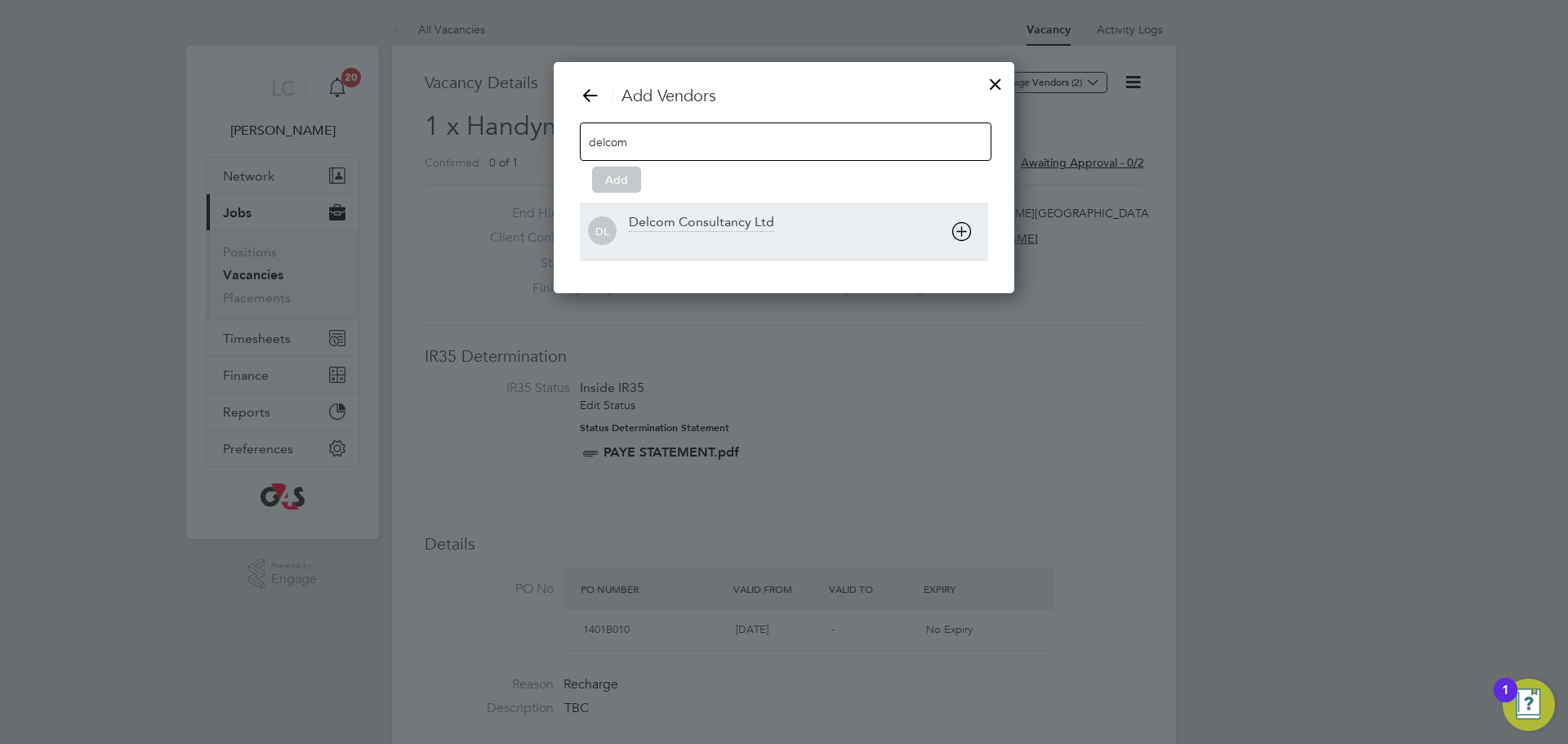
type input "delcom"
click at [685, 238] on div at bounding box center [808, 242] width 359 height 17
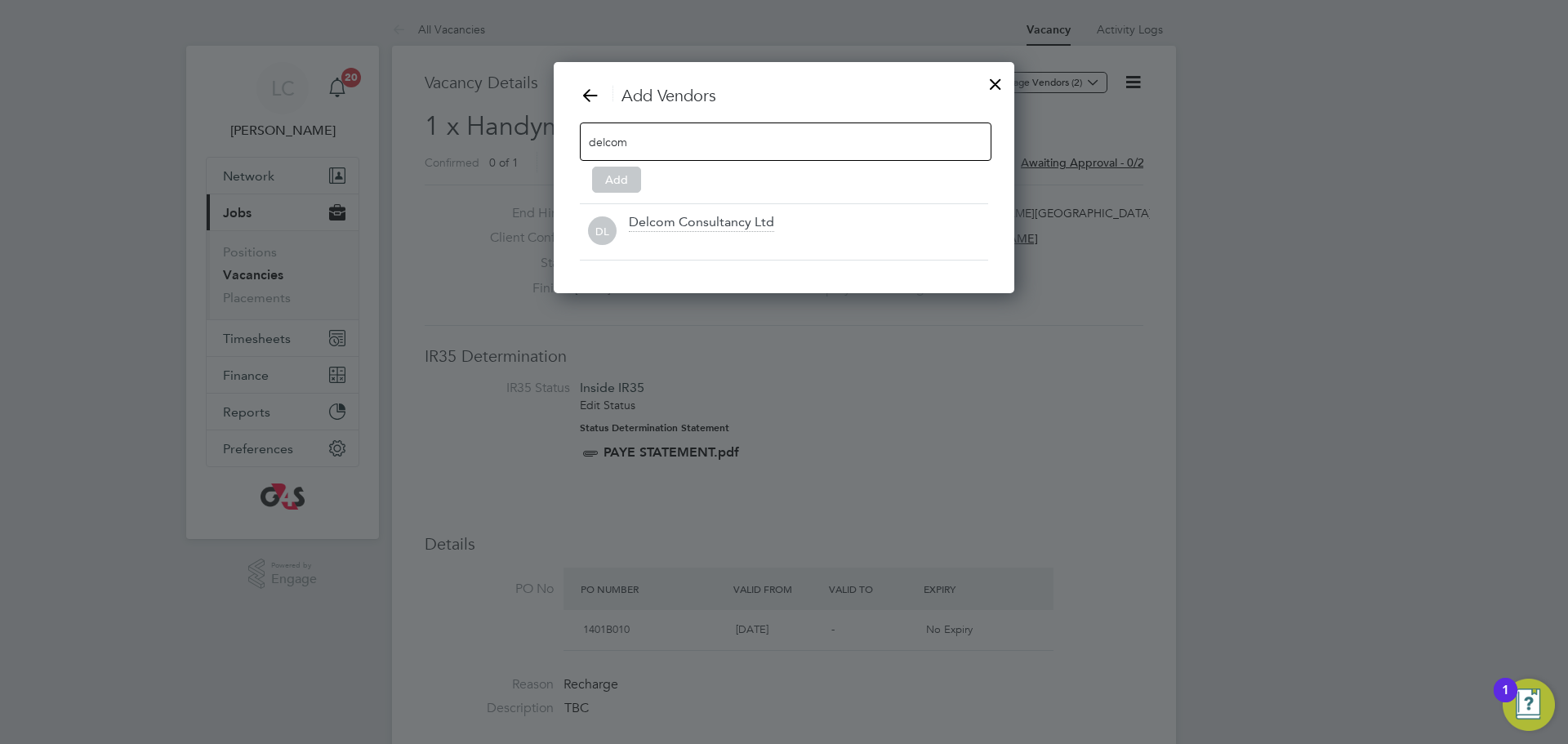
scroll to position [176, 461]
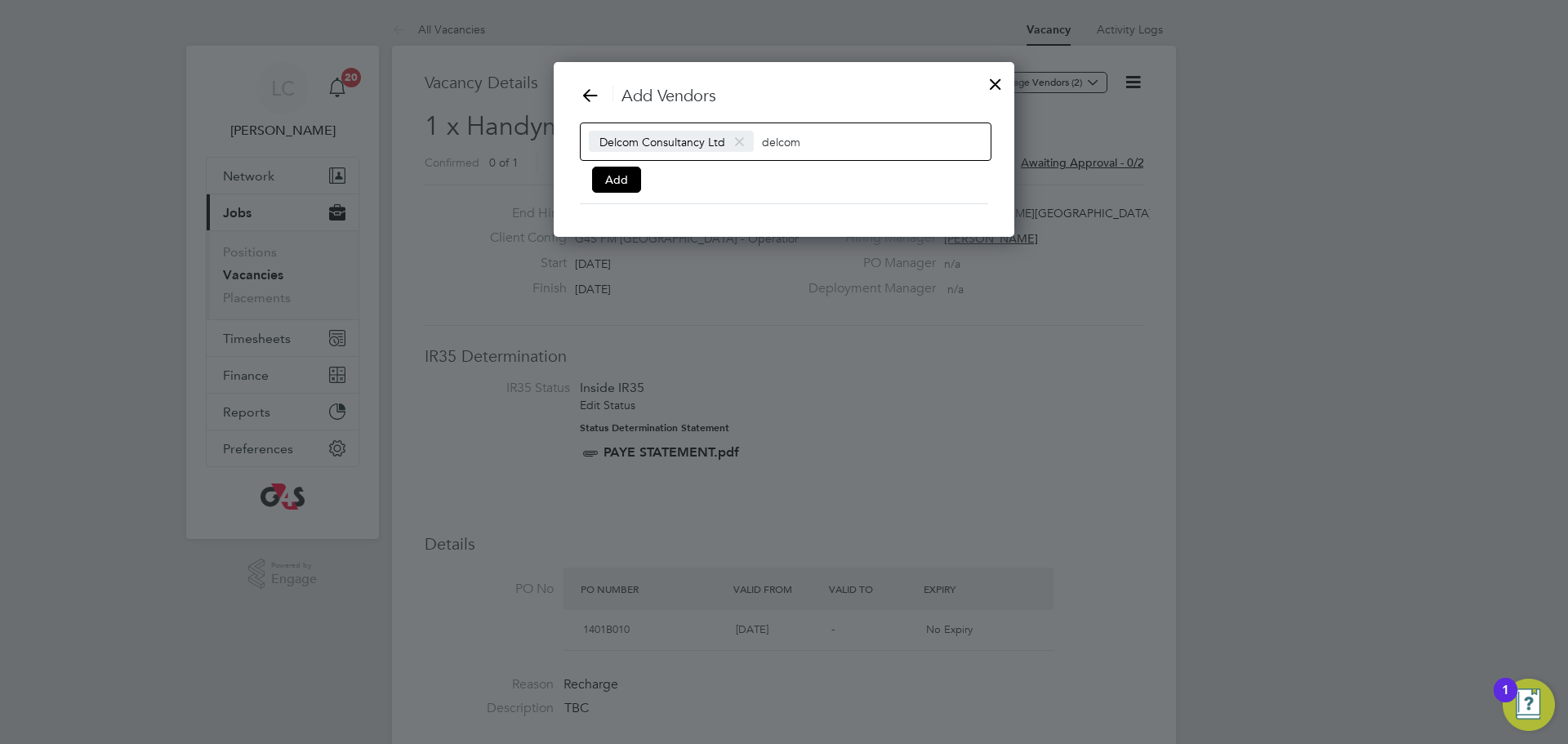
click at [635, 183] on button "Add" at bounding box center [616, 180] width 49 height 26
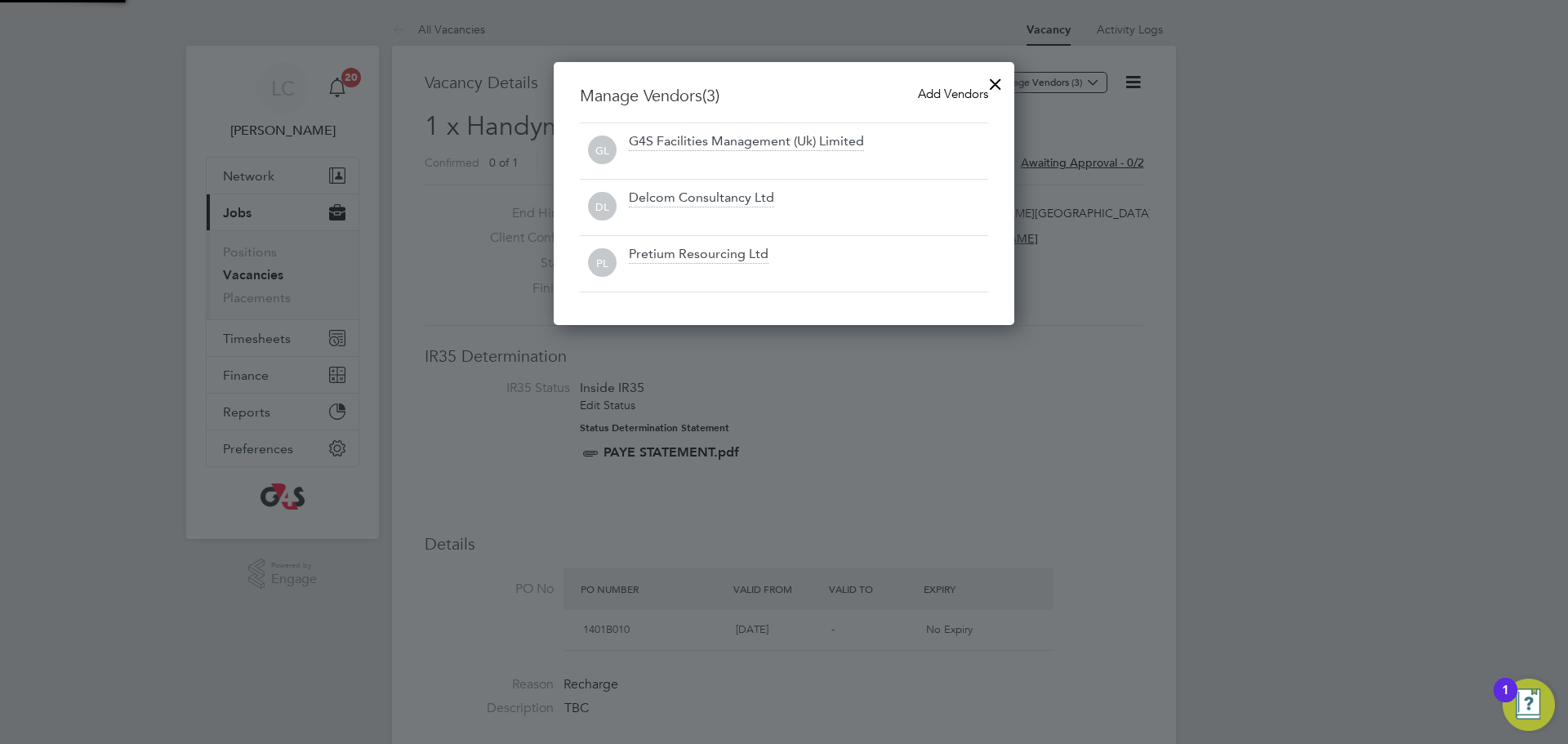
scroll to position [264, 461]
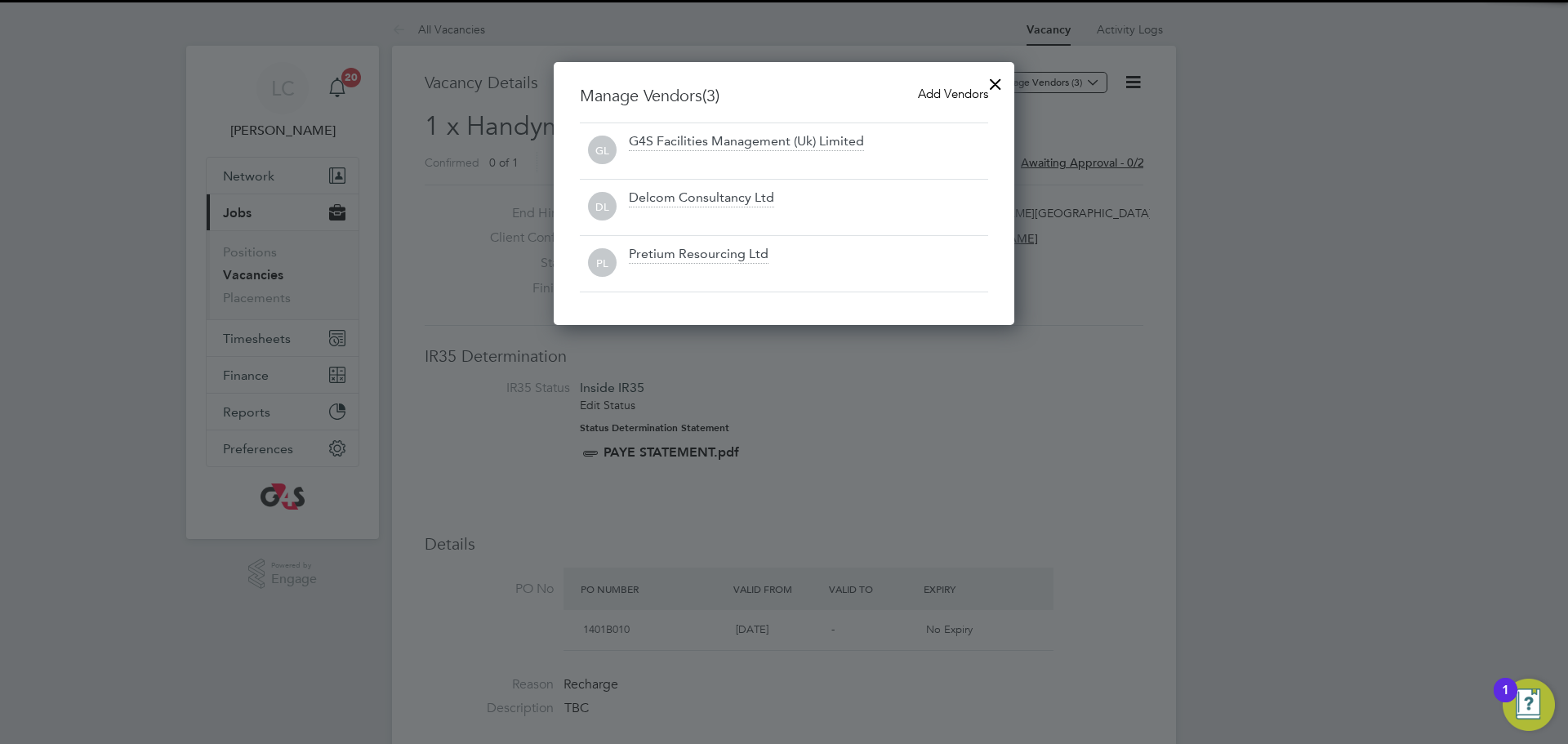
click at [1000, 79] on div at bounding box center [996, 81] width 30 height 30
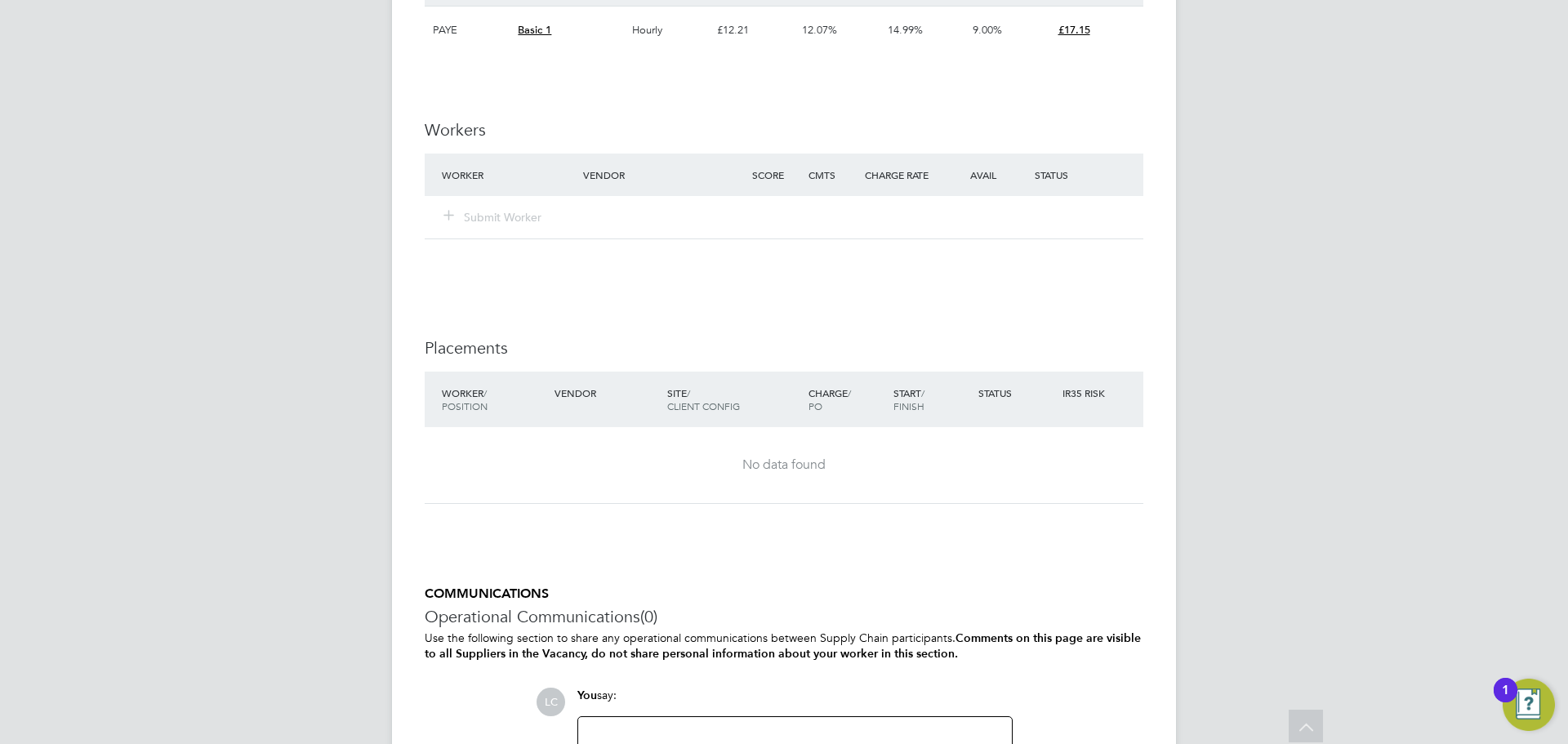
scroll to position [1338, 0]
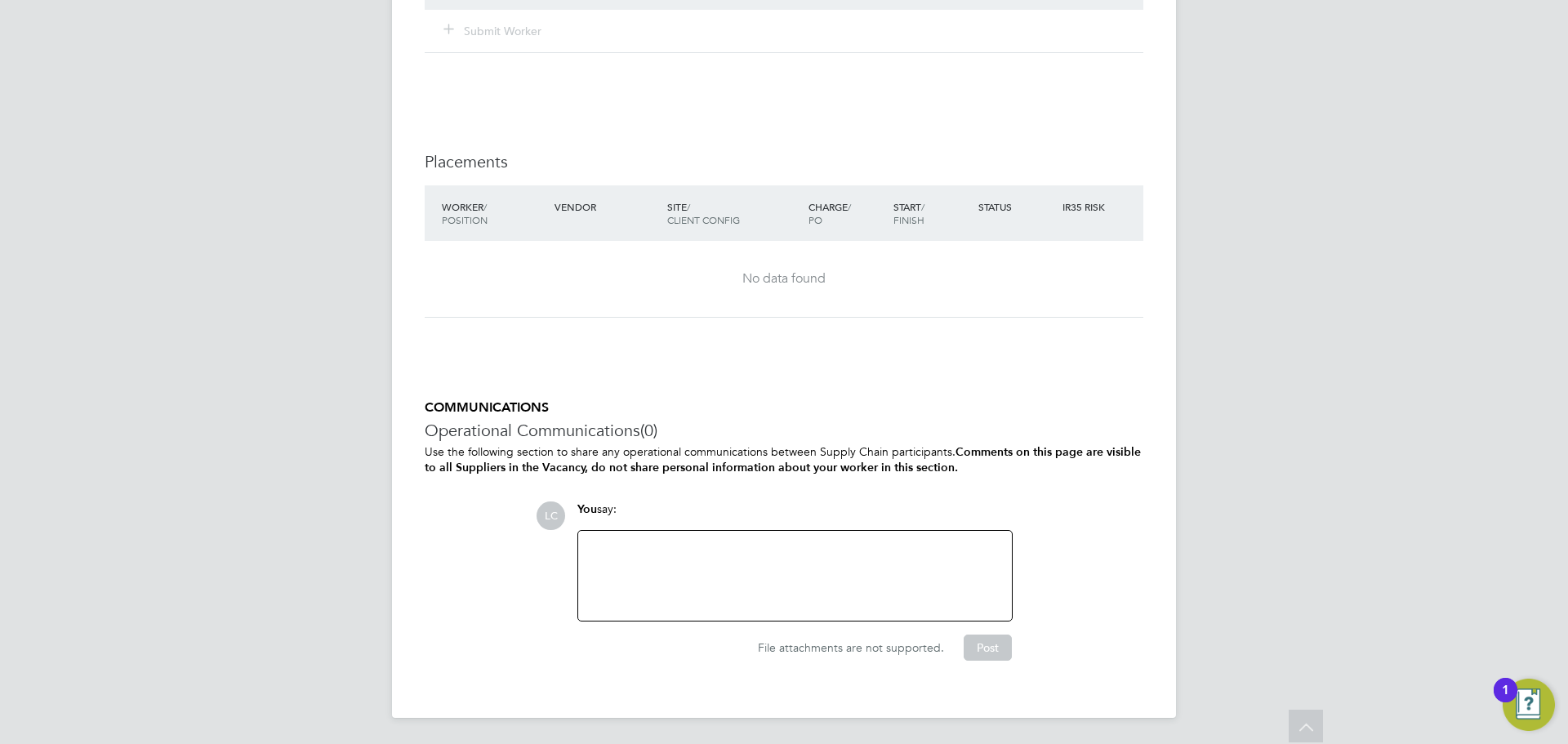
click at [714, 548] on div at bounding box center [795, 576] width 414 height 70
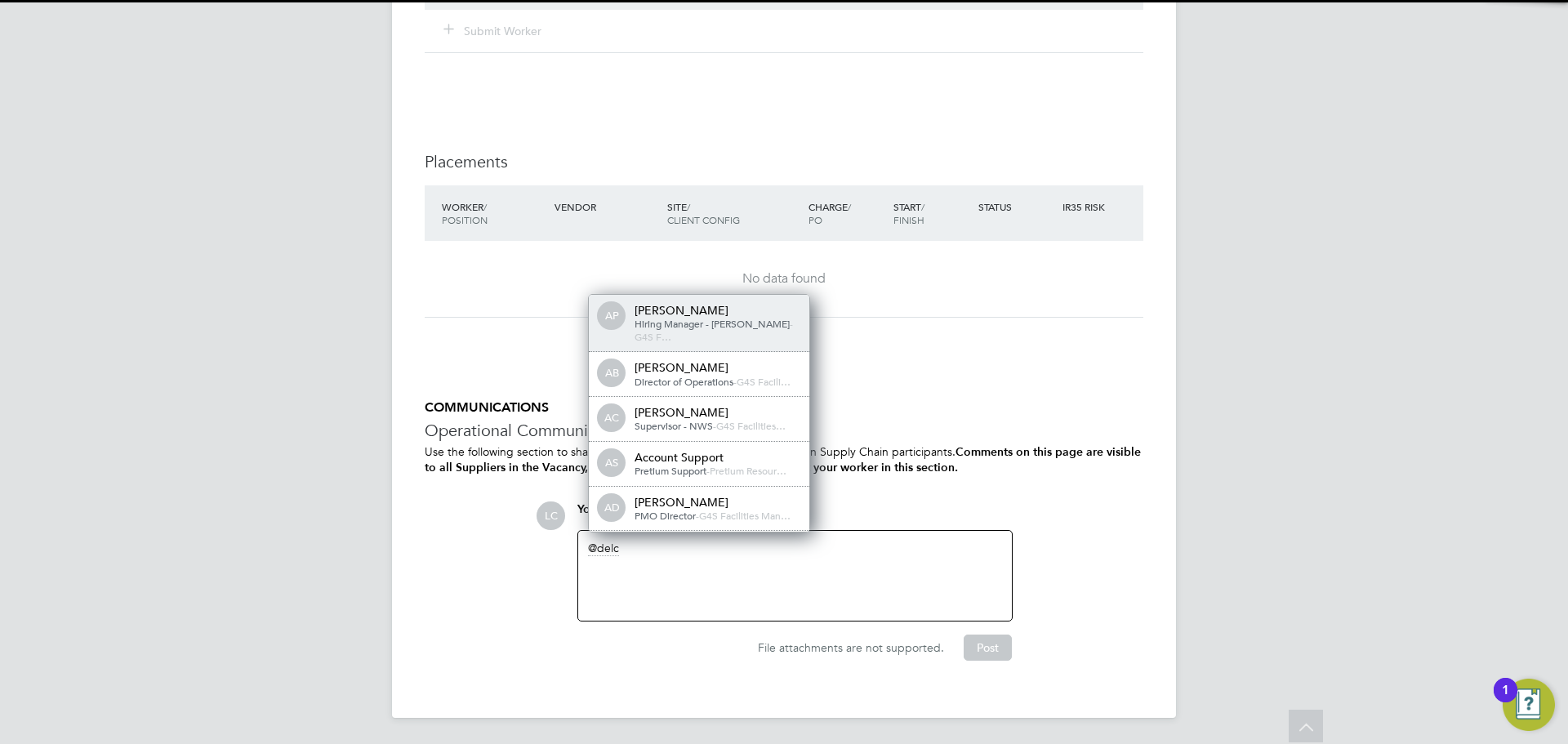
scroll to position [0, 0]
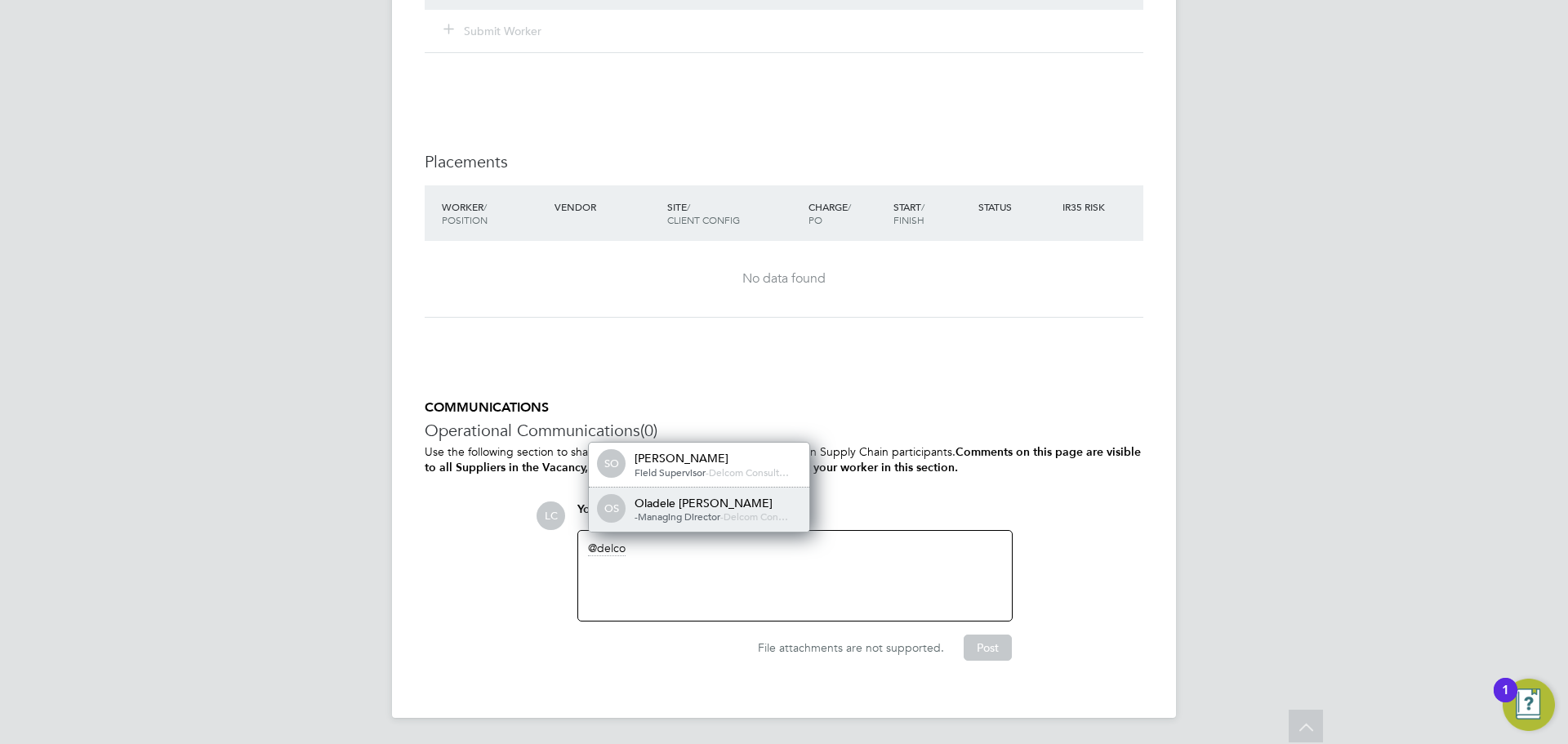
click at [741, 513] on span "Delcom Con…" at bounding box center [756, 515] width 65 height 13
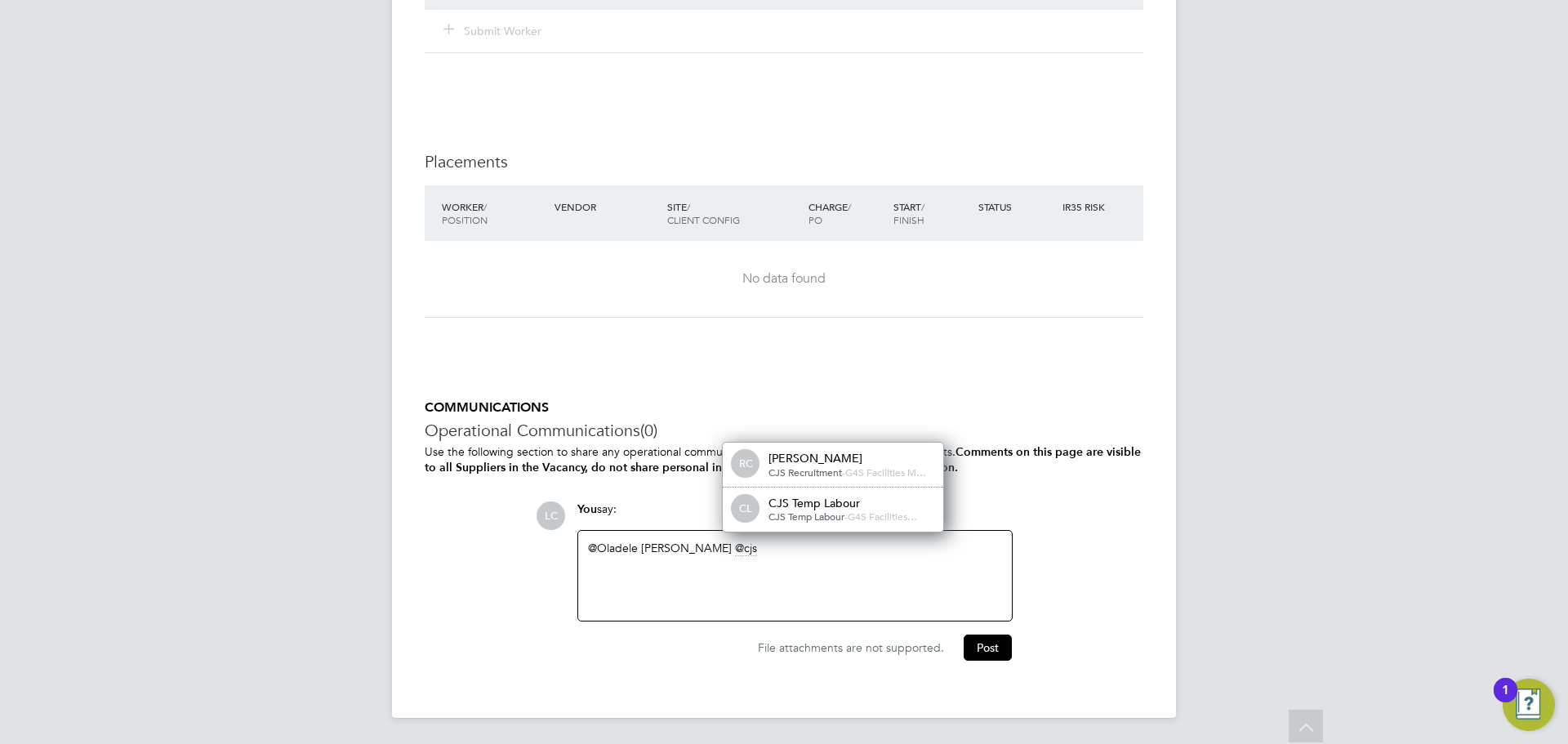
click at [814, 498] on div "CJS Temp Labour" at bounding box center [850, 503] width 163 height 15
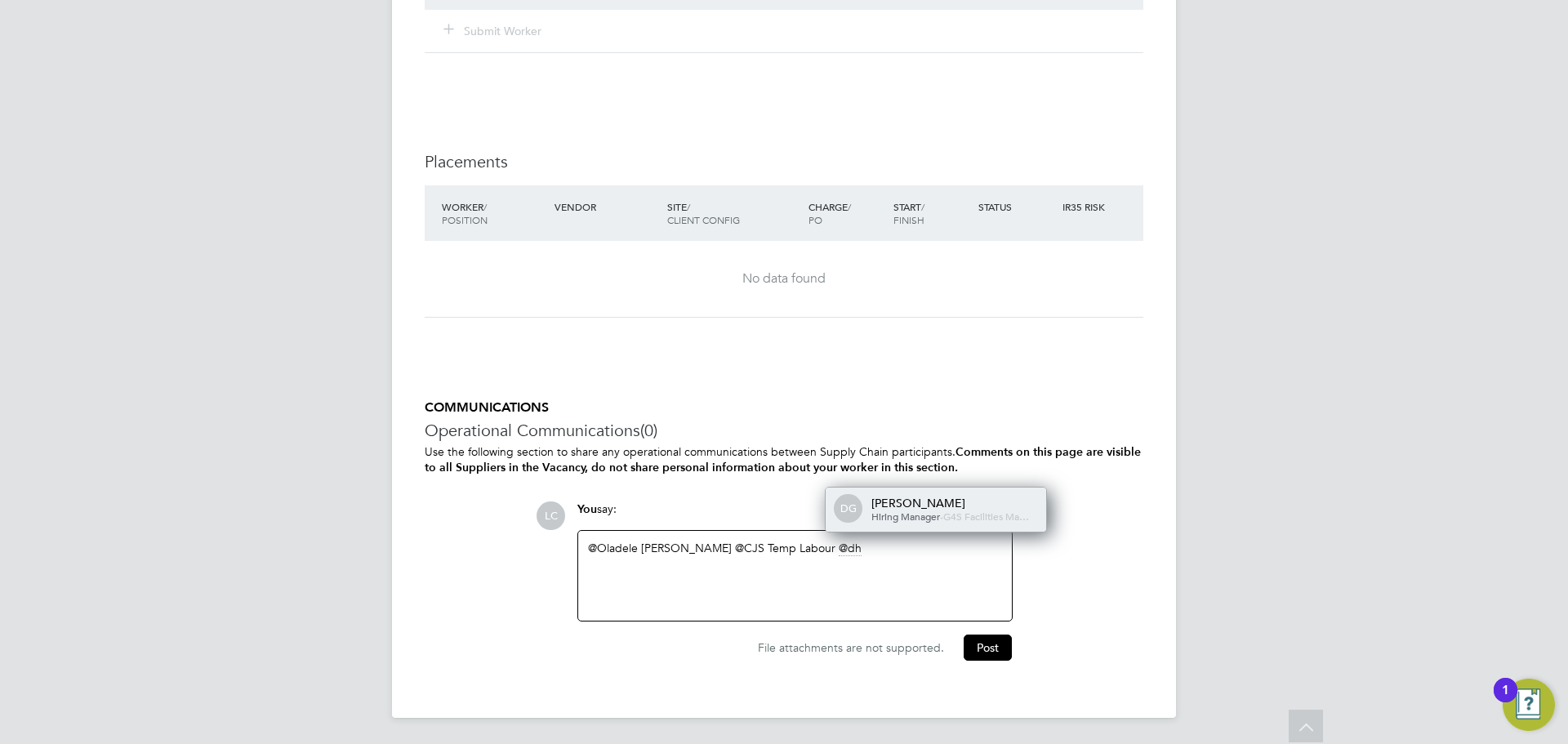
click at [954, 513] on span "G4S Facilities Ma…" at bounding box center [986, 515] width 86 height 13
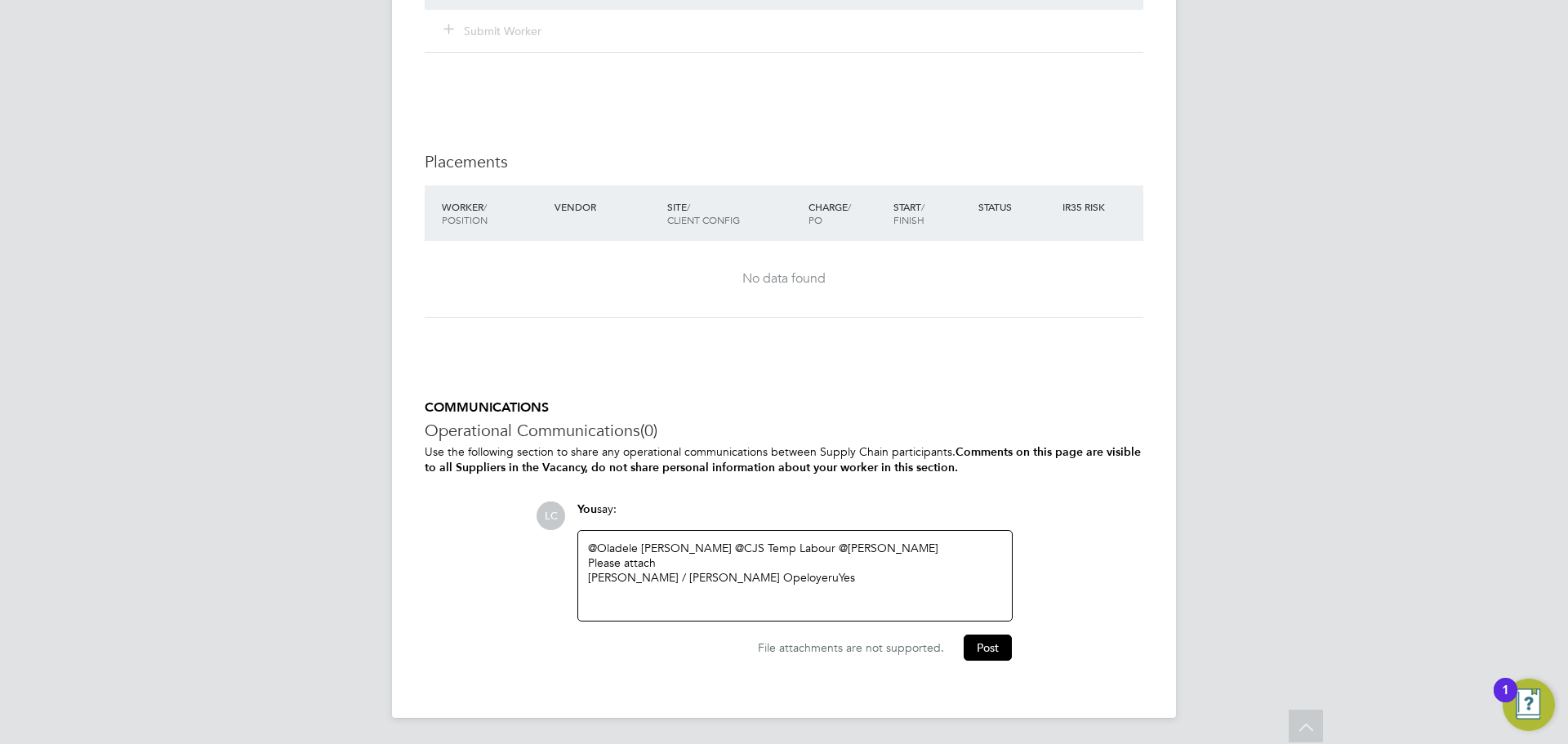
click at [827, 585] on div "@Oladele [PERSON_NAME] ​ @CJS Temp Labour ​ @[PERSON_NAME] ​ Please attach [PER…" at bounding box center [795, 576] width 414 height 70
click at [740, 612] on div "Wed 09:00 - 11:00" at bounding box center [795, 606] width 414 height 15
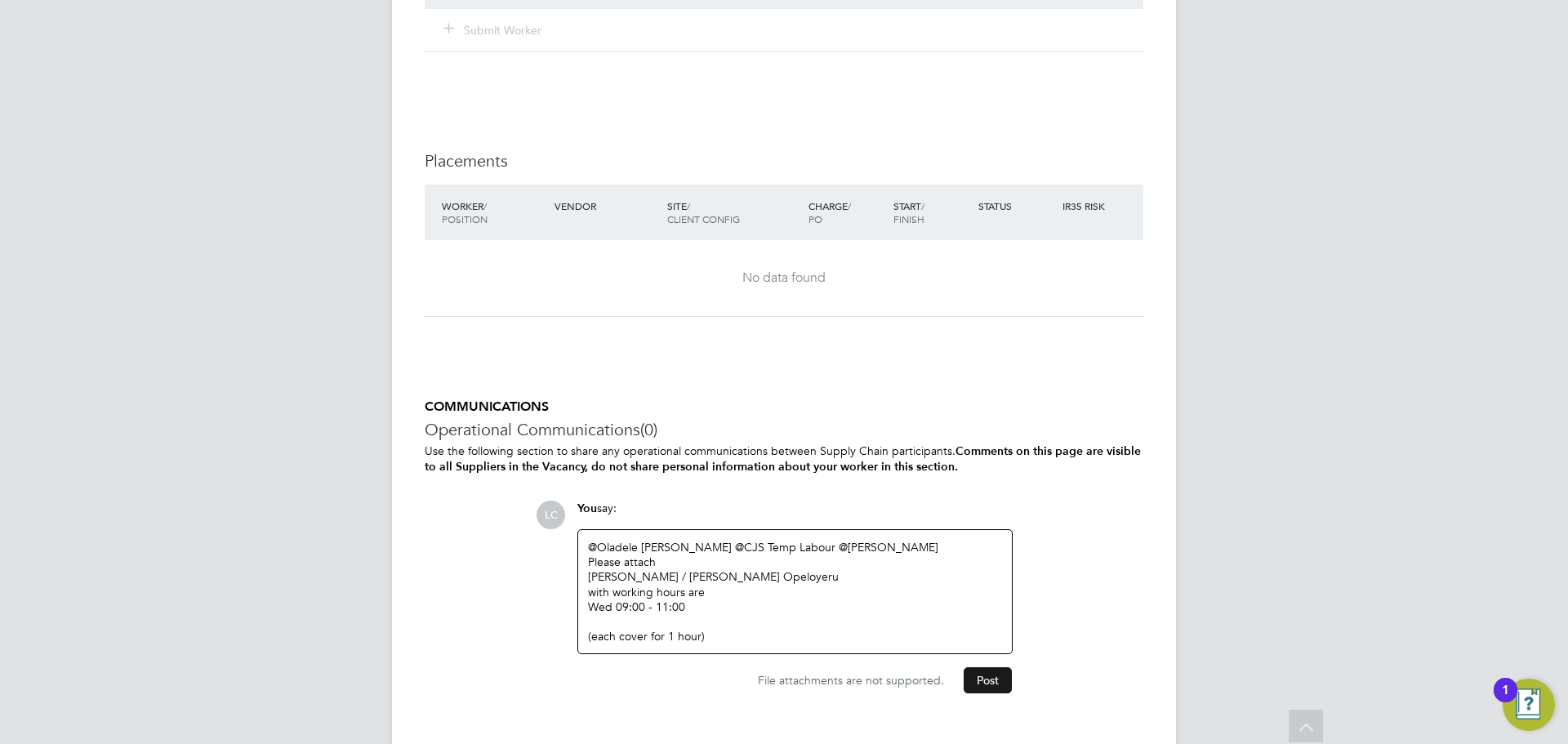
click at [996, 683] on button "Post" at bounding box center [987, 680] width 48 height 26
